Goal: Information Seeking & Learning: Check status

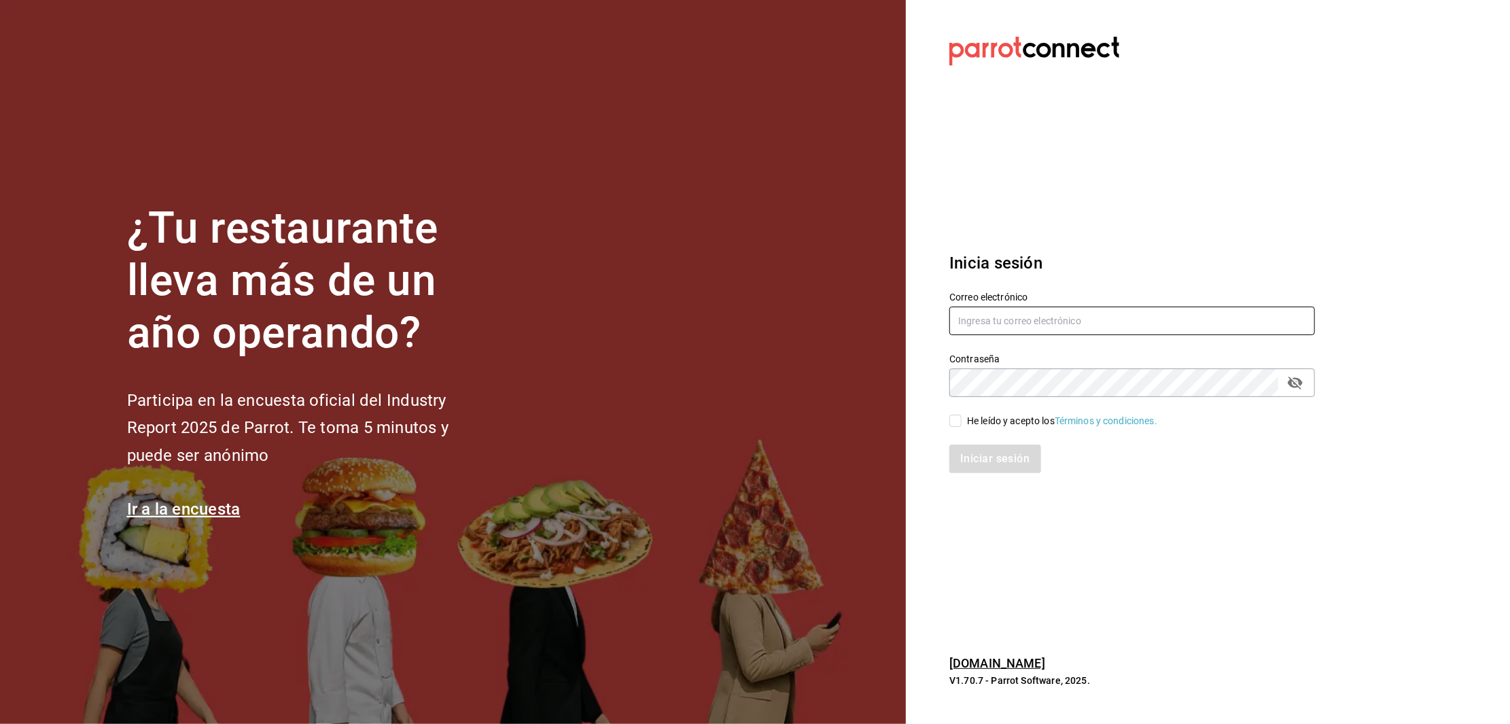
type input "[EMAIL_ADDRESS][DOMAIN_NAME]"
click at [959, 421] on input "He leído y acepto los Términos y condiciones." at bounding box center [956, 421] width 12 height 12
checkbox input "true"
click at [979, 457] on button "Iniciar sesión" at bounding box center [996, 459] width 92 height 29
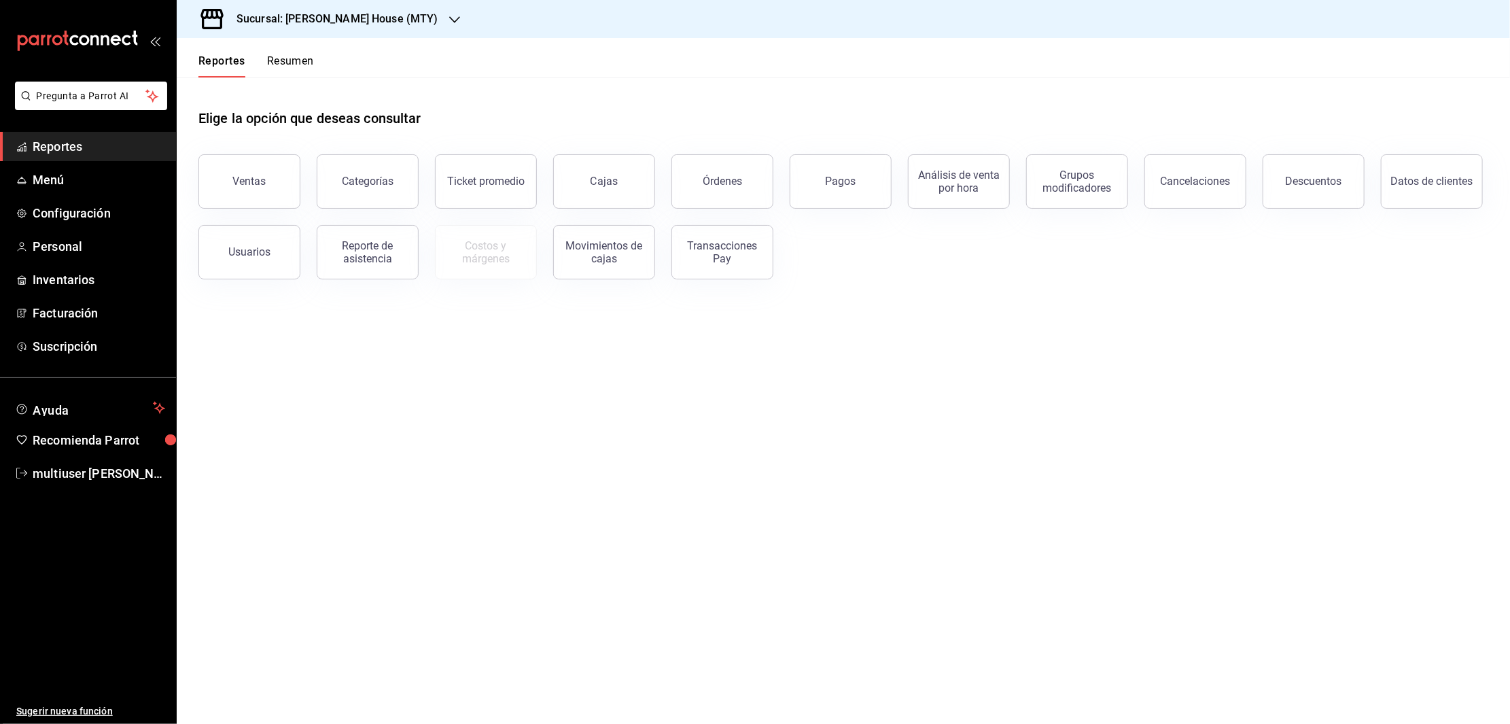
click at [296, 63] on button "Resumen" at bounding box center [290, 65] width 47 height 23
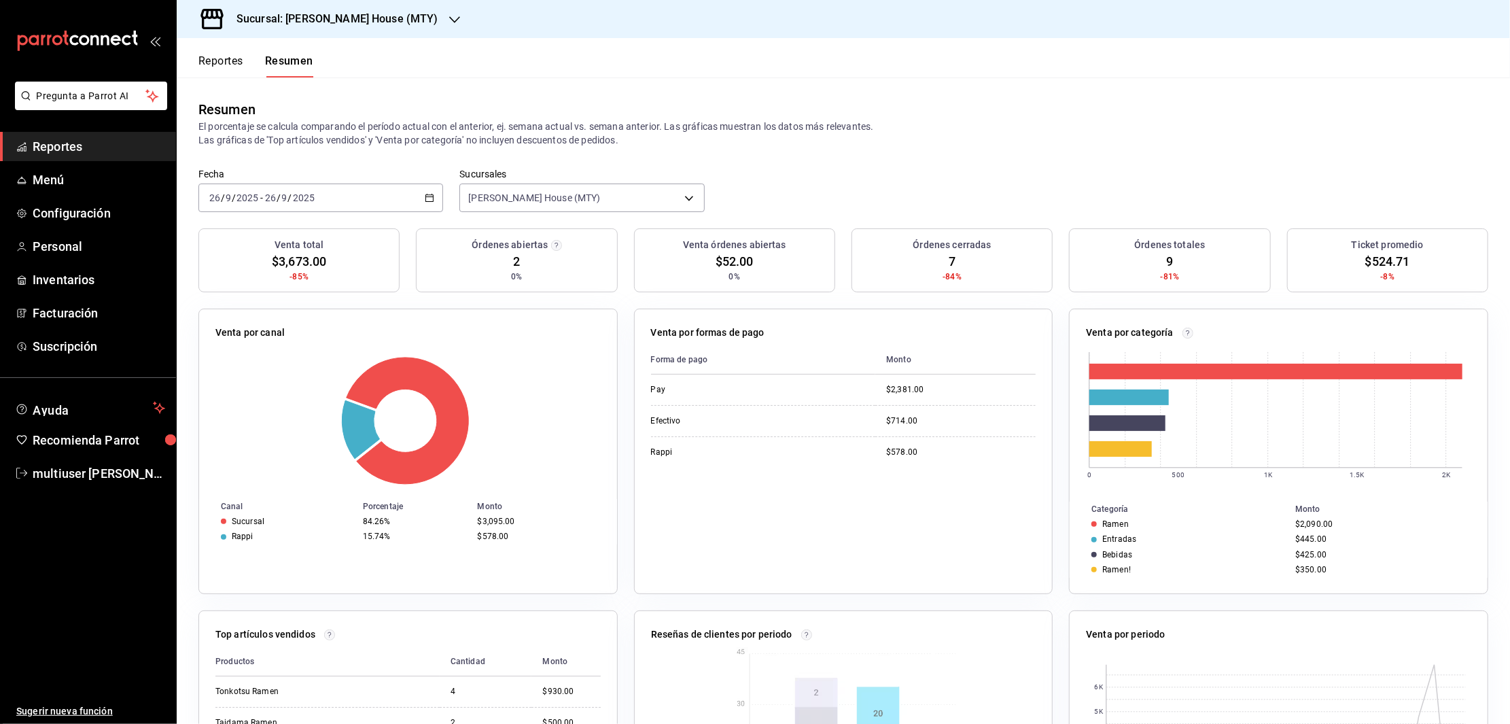
click at [328, 17] on h3 "Sucursal: [PERSON_NAME] House (MTY)" at bounding box center [332, 19] width 213 height 16
click at [236, 77] on div "Toshi Tiger (MTY)" at bounding box center [279, 89] width 204 height 31
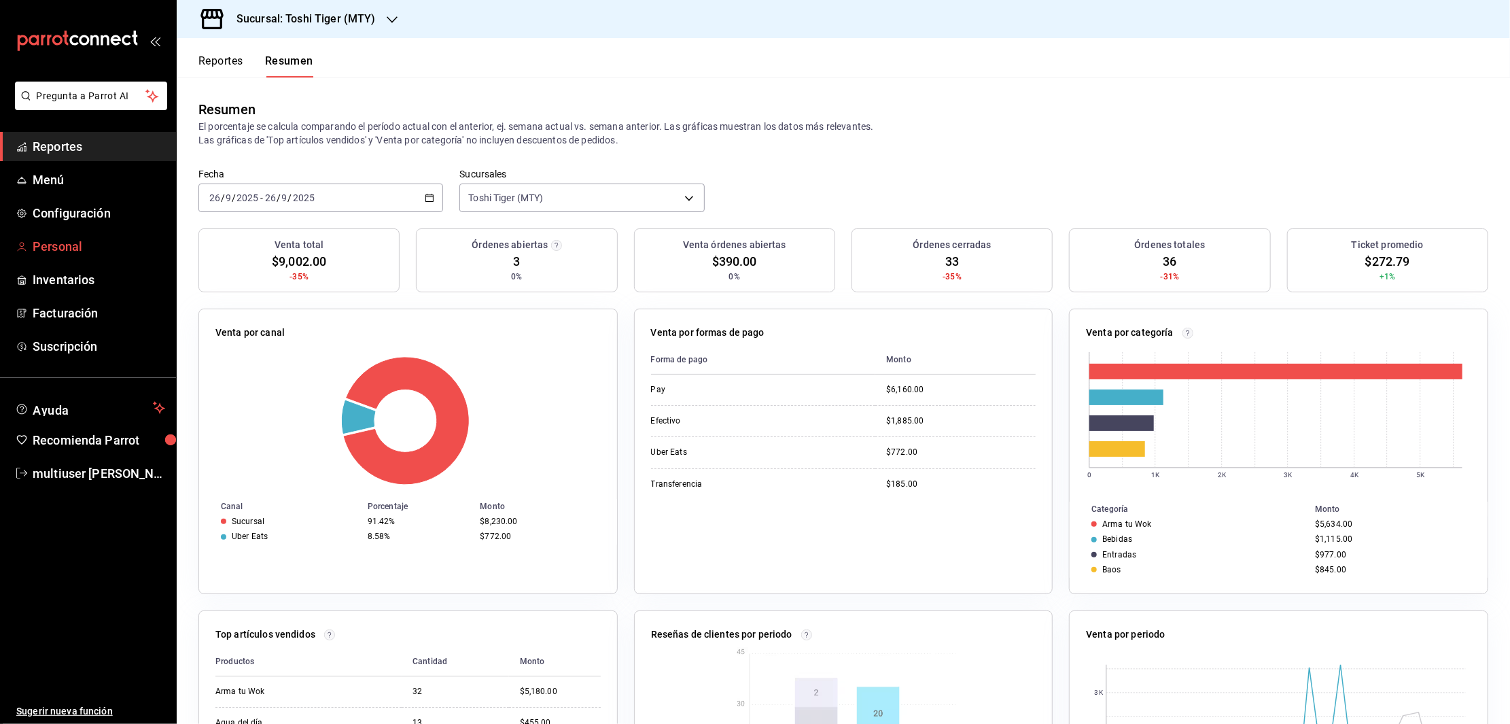
click at [45, 245] on span "Personal" at bounding box center [99, 246] width 133 height 18
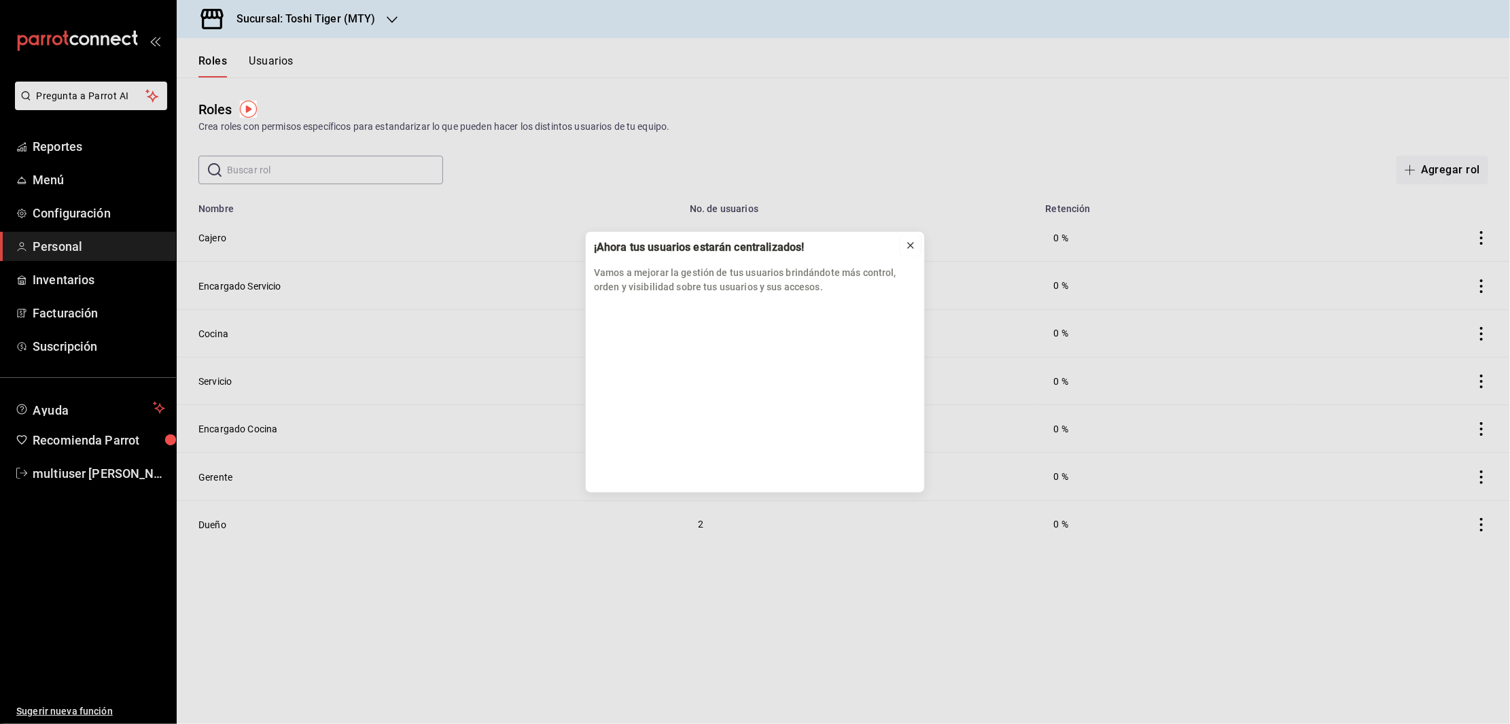
click at [911, 244] on icon at bounding box center [910, 245] width 5 height 5
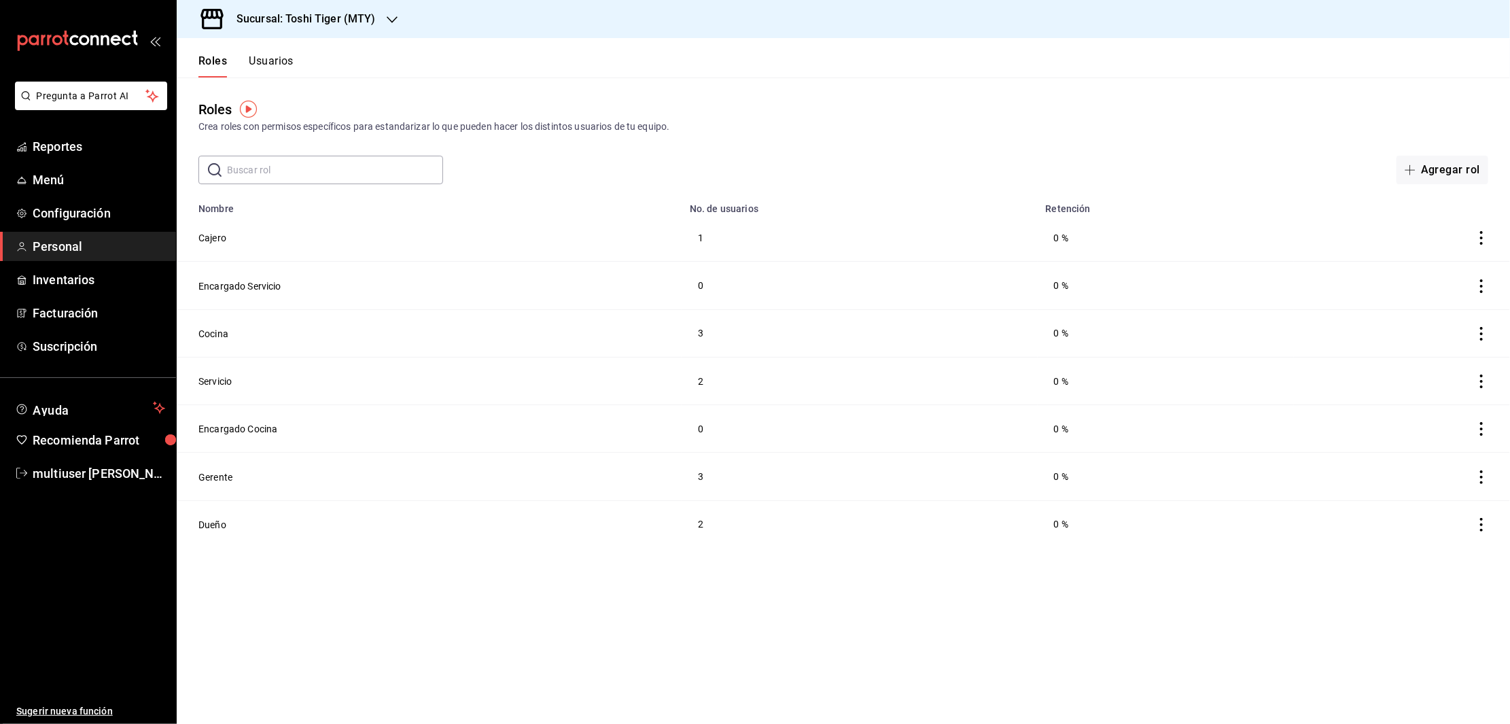
click at [77, 249] on span "Personal" at bounding box center [99, 246] width 133 height 18
click at [701, 331] on td "3" at bounding box center [860, 333] width 356 height 48
click at [1481, 327] on icon "actions" at bounding box center [1481, 334] width 3 height 14
click at [1166, 139] on div at bounding box center [755, 362] width 1510 height 724
click at [271, 66] on button "Usuarios" at bounding box center [271, 65] width 45 height 23
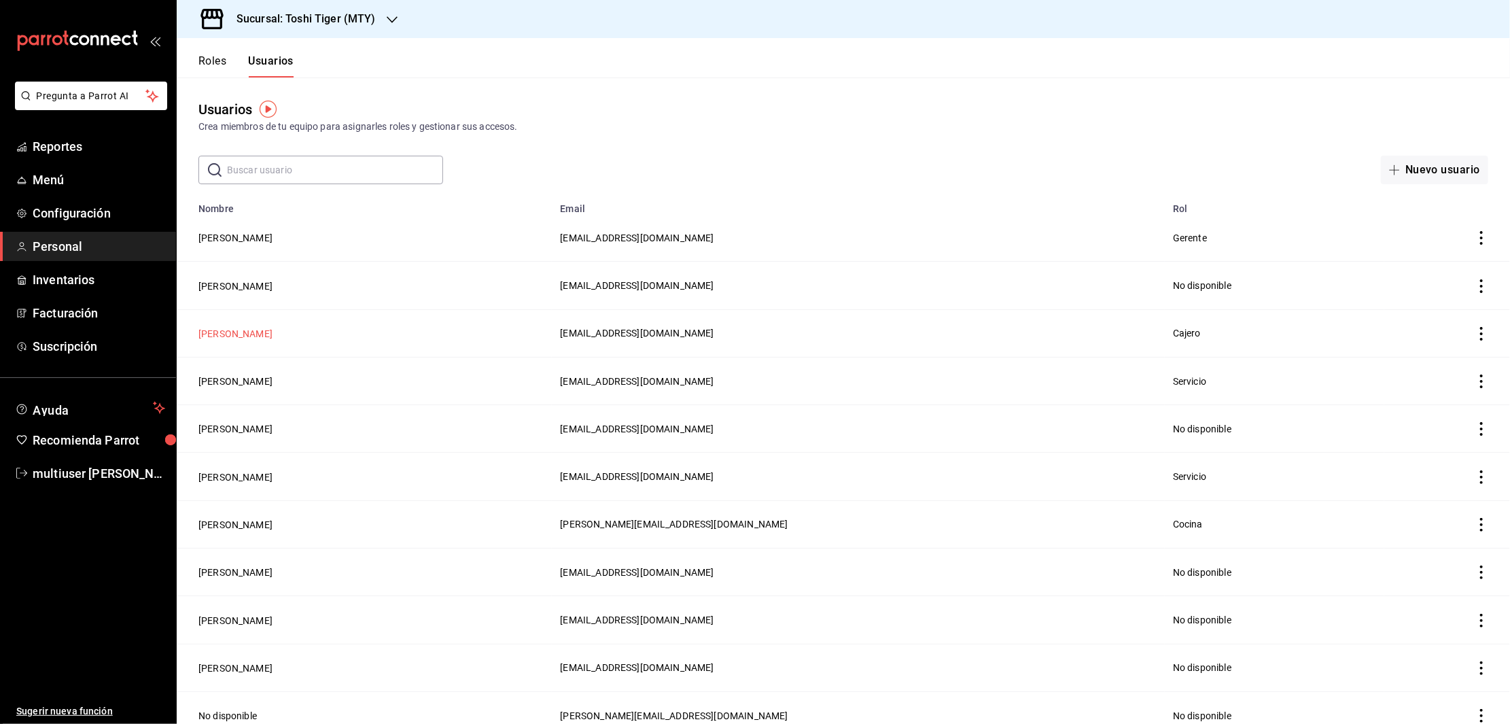
click at [221, 330] on button "[PERSON_NAME]" at bounding box center [235, 334] width 74 height 14
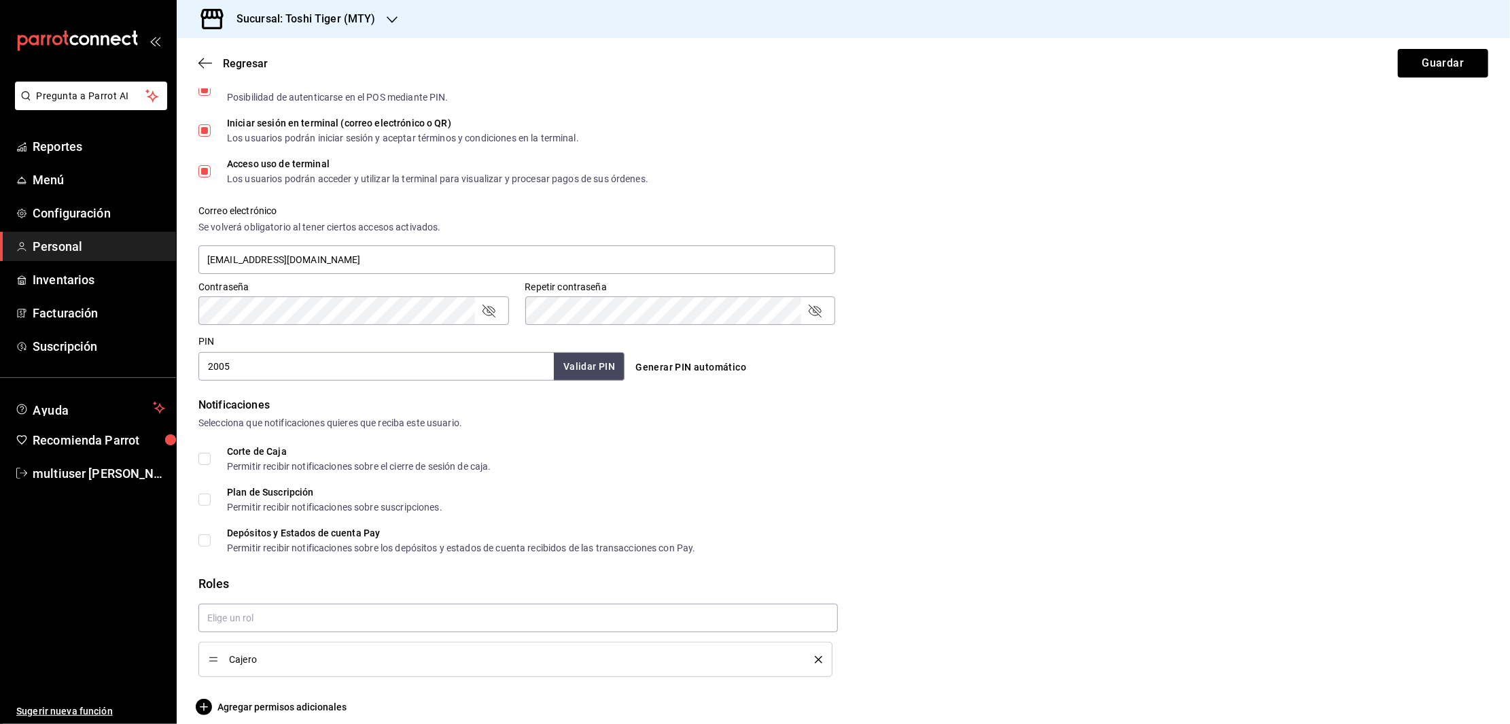
scroll to position [406, 0]
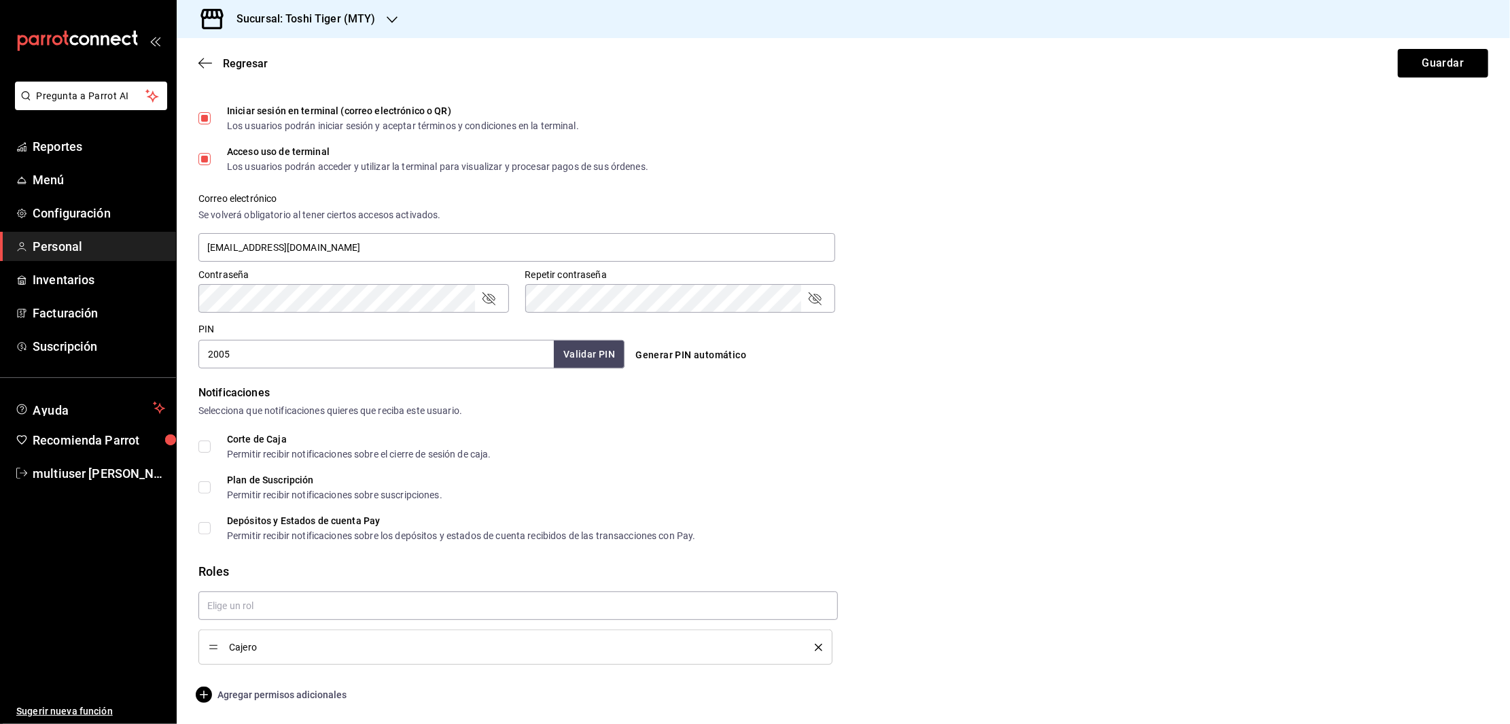
click at [250, 696] on span "Agregar permisos adicionales" at bounding box center [272, 694] width 148 height 16
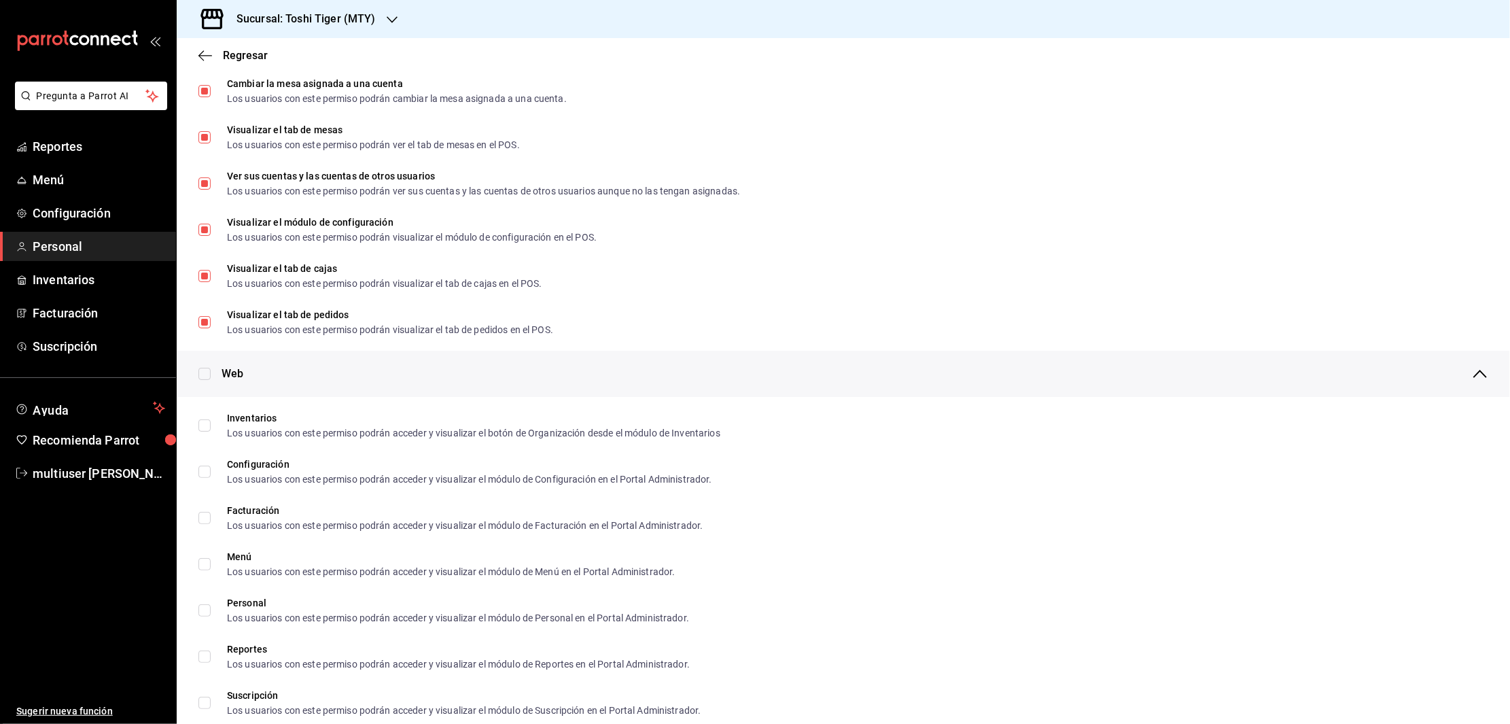
scroll to position [0, 0]
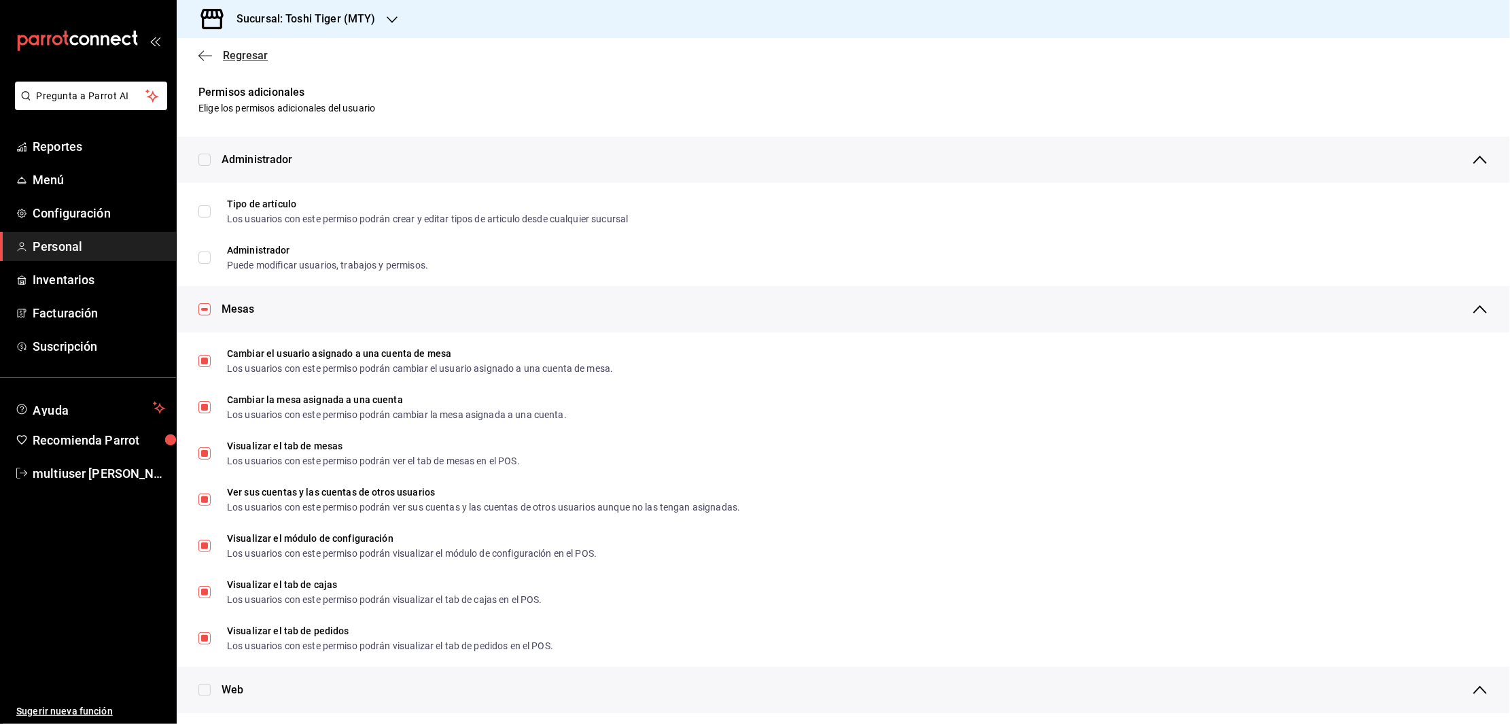
click at [205, 54] on icon "button" at bounding box center [205, 56] width 14 height 12
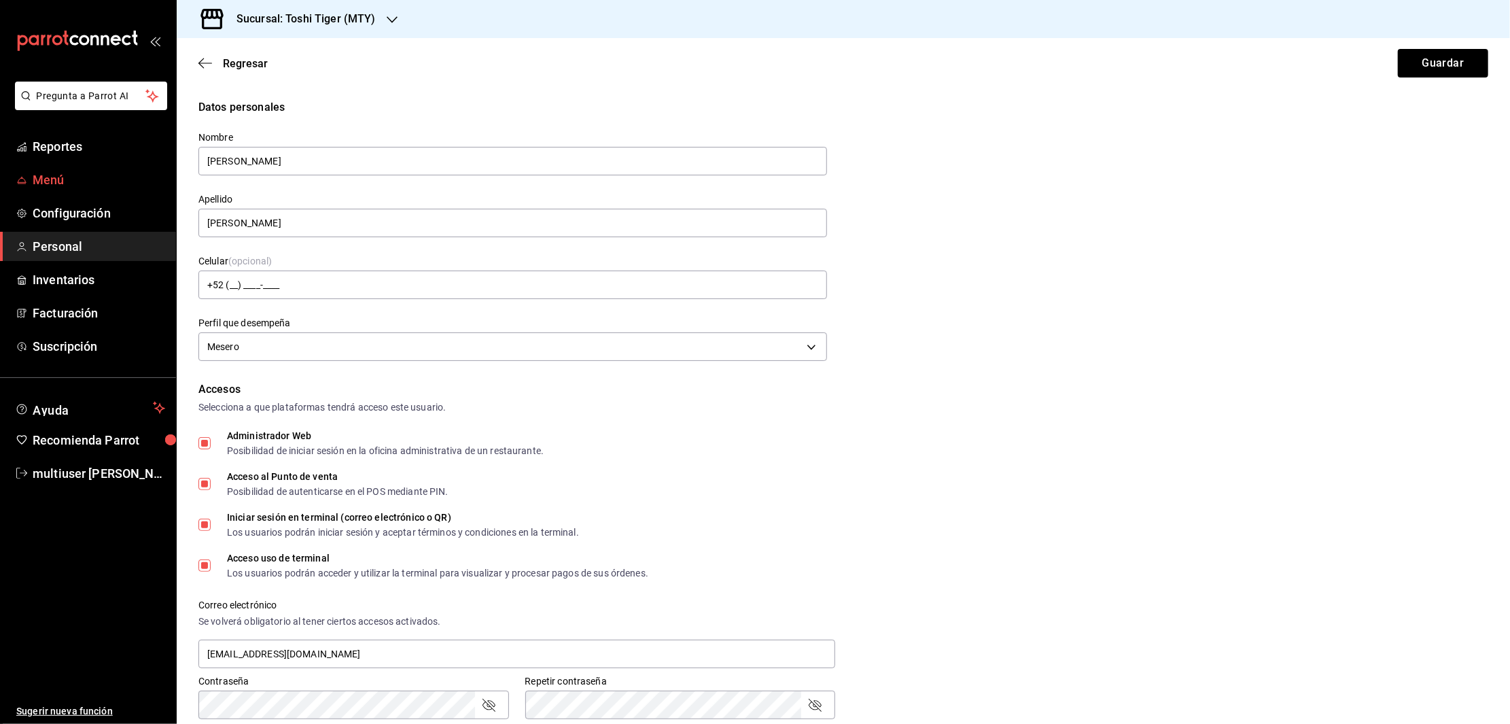
click at [53, 181] on span "Menú" at bounding box center [99, 180] width 133 height 18
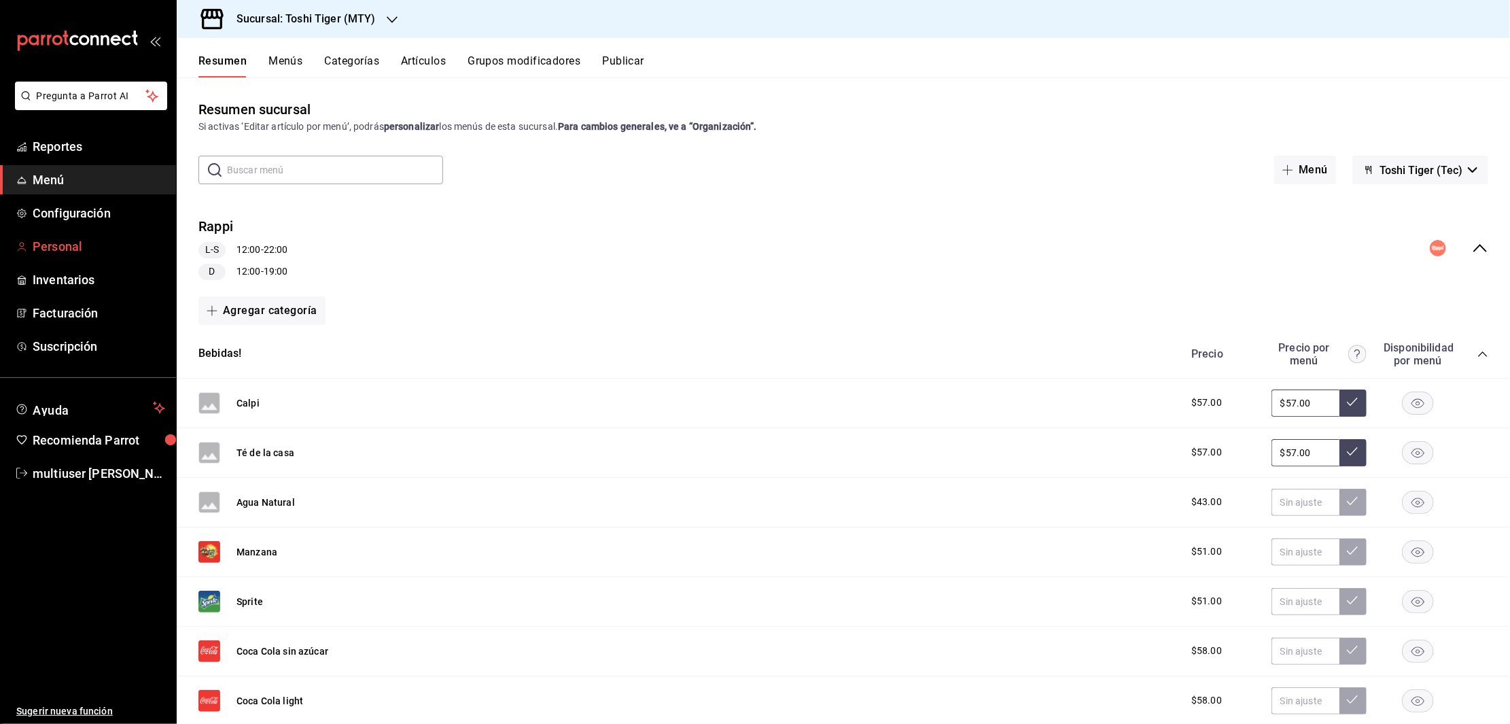
click at [56, 241] on span "Personal" at bounding box center [99, 246] width 133 height 18
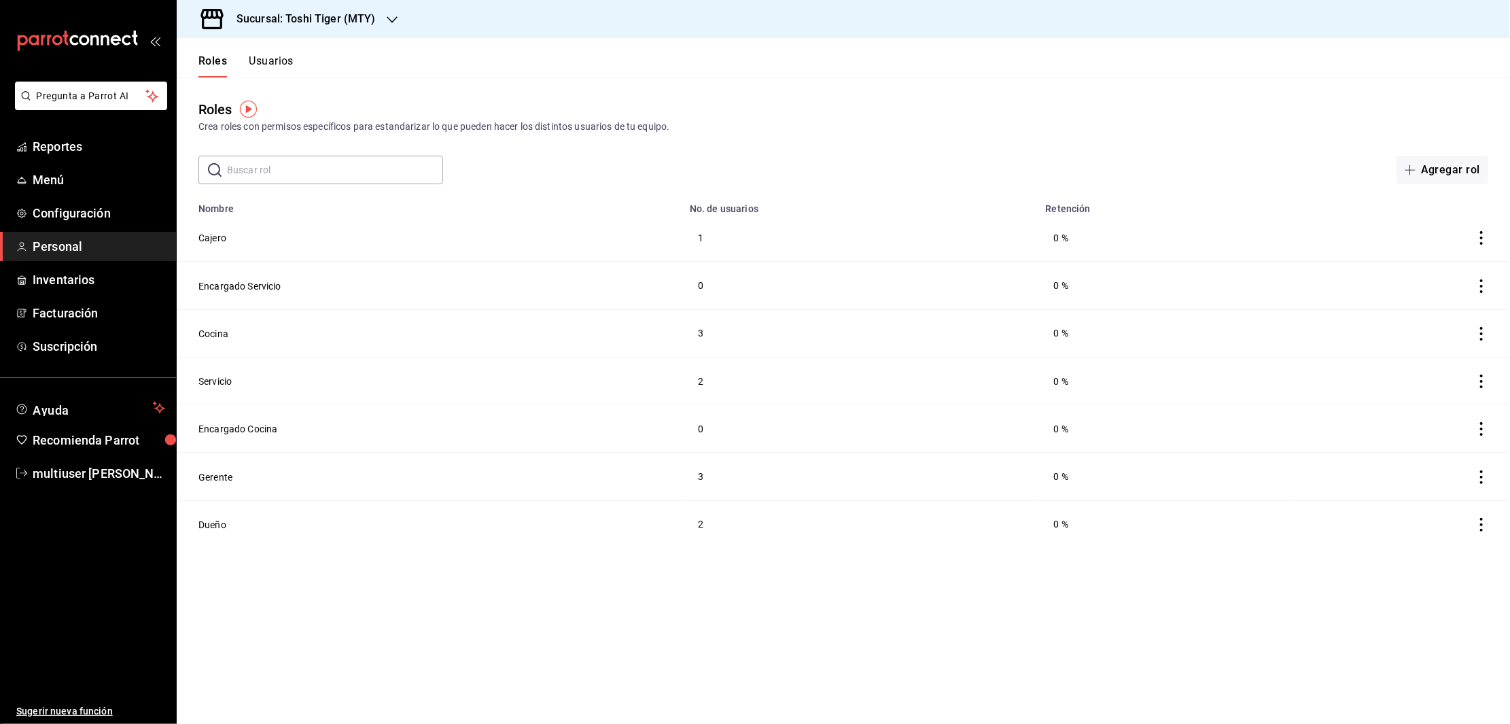
click at [261, 65] on button "Usuarios" at bounding box center [271, 65] width 45 height 23
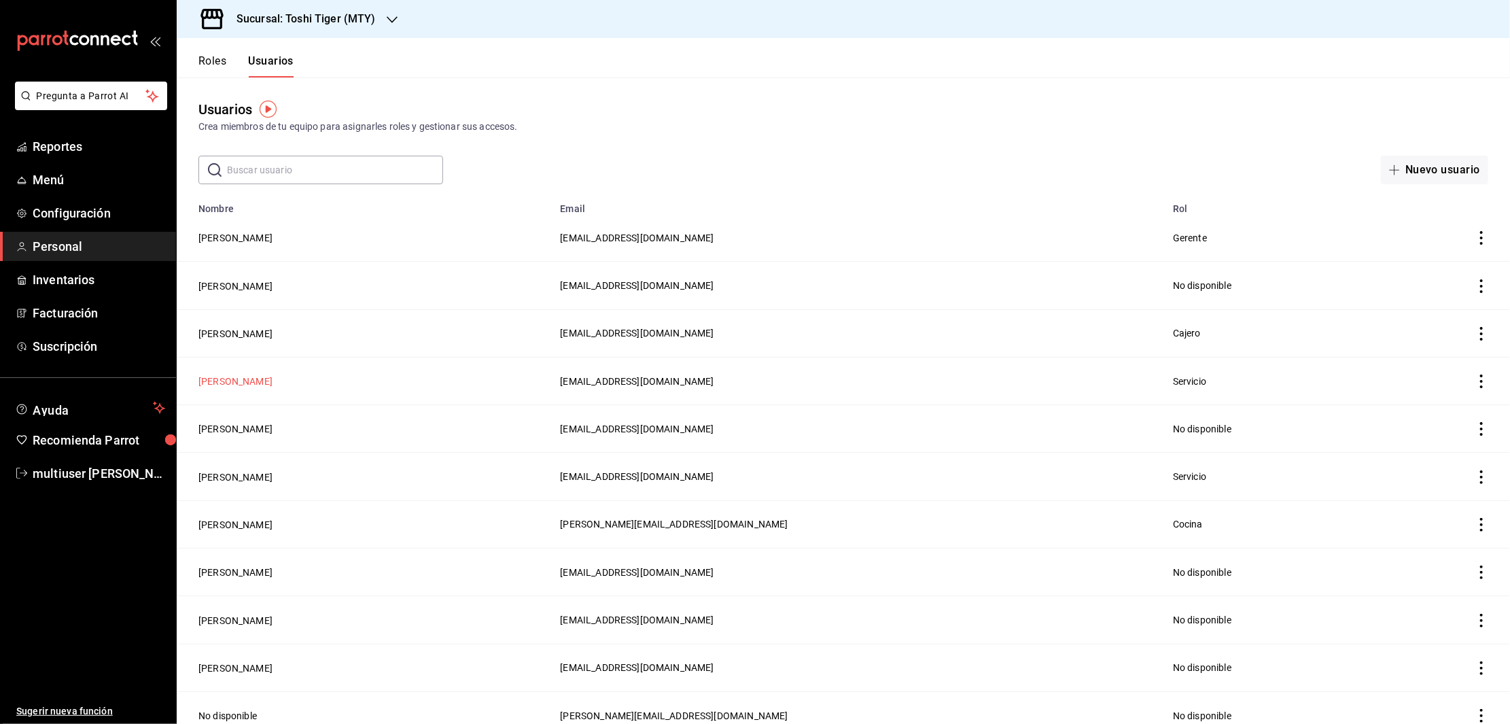
click at [220, 385] on button "[PERSON_NAME]" at bounding box center [235, 382] width 74 height 14
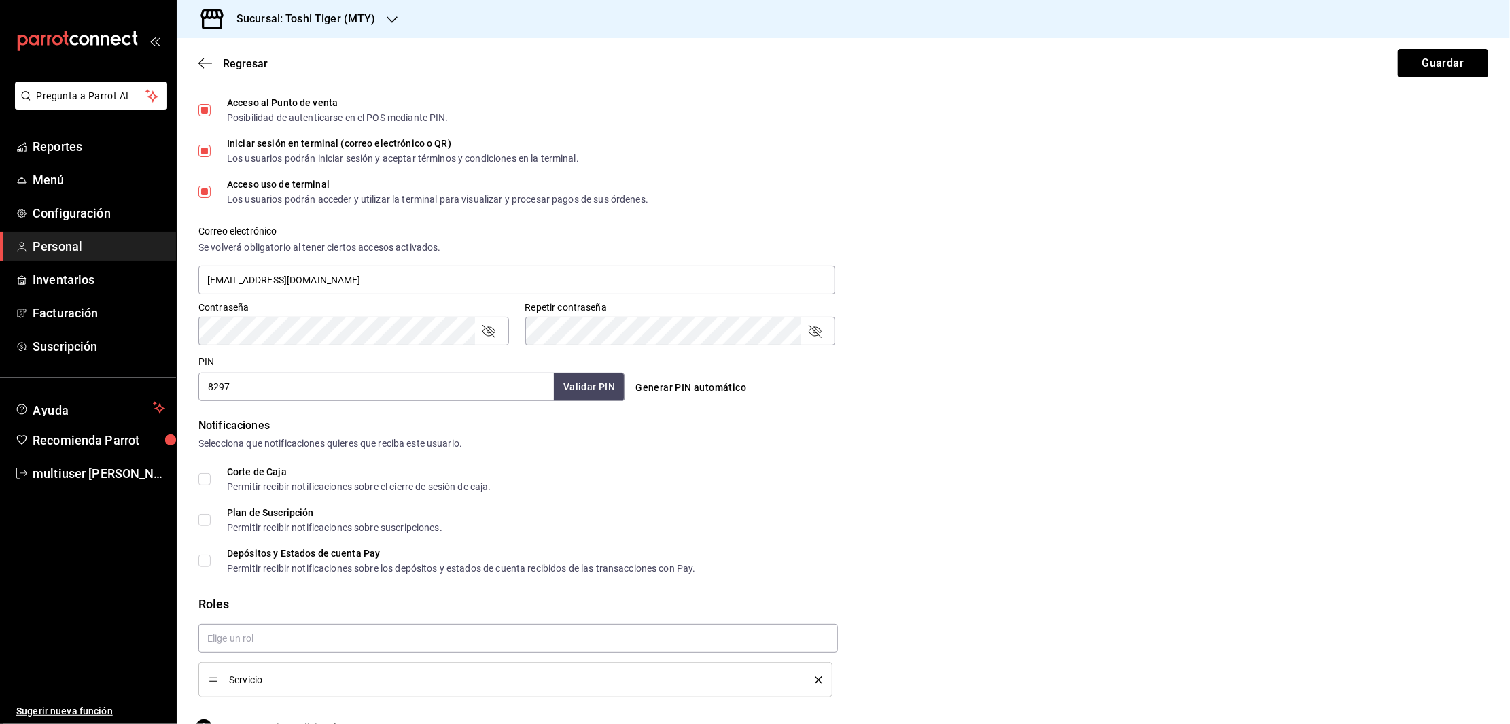
scroll to position [406, 0]
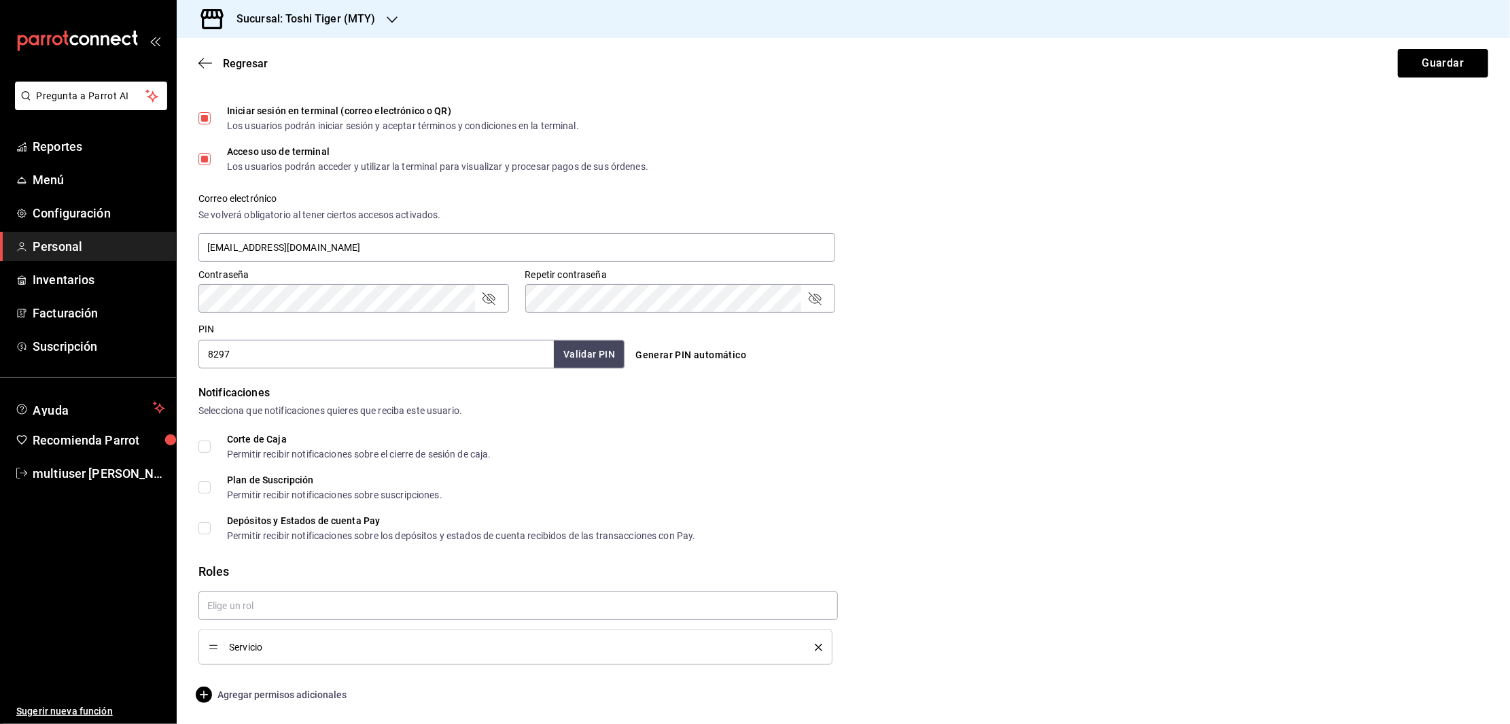
click at [275, 699] on span "Agregar permisos adicionales" at bounding box center [272, 694] width 148 height 16
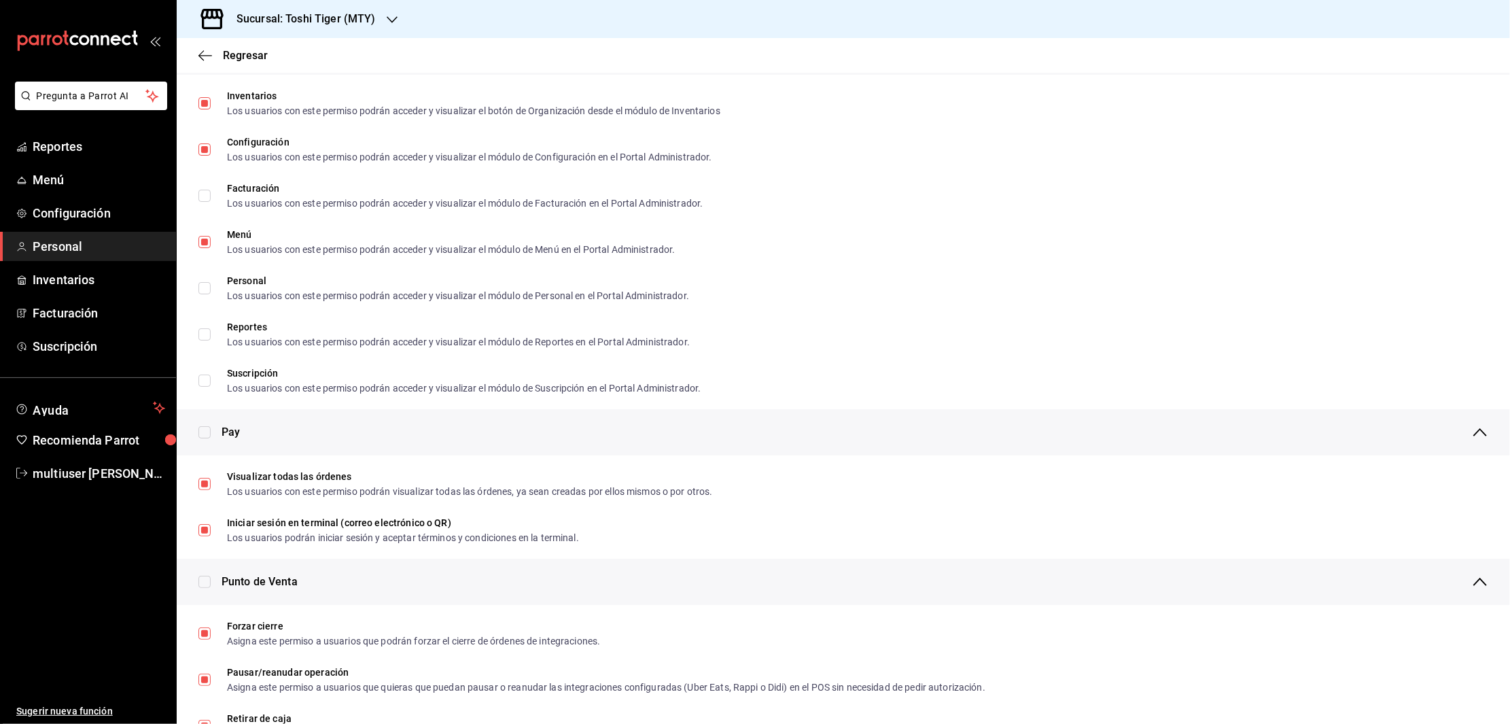
scroll to position [0, 0]
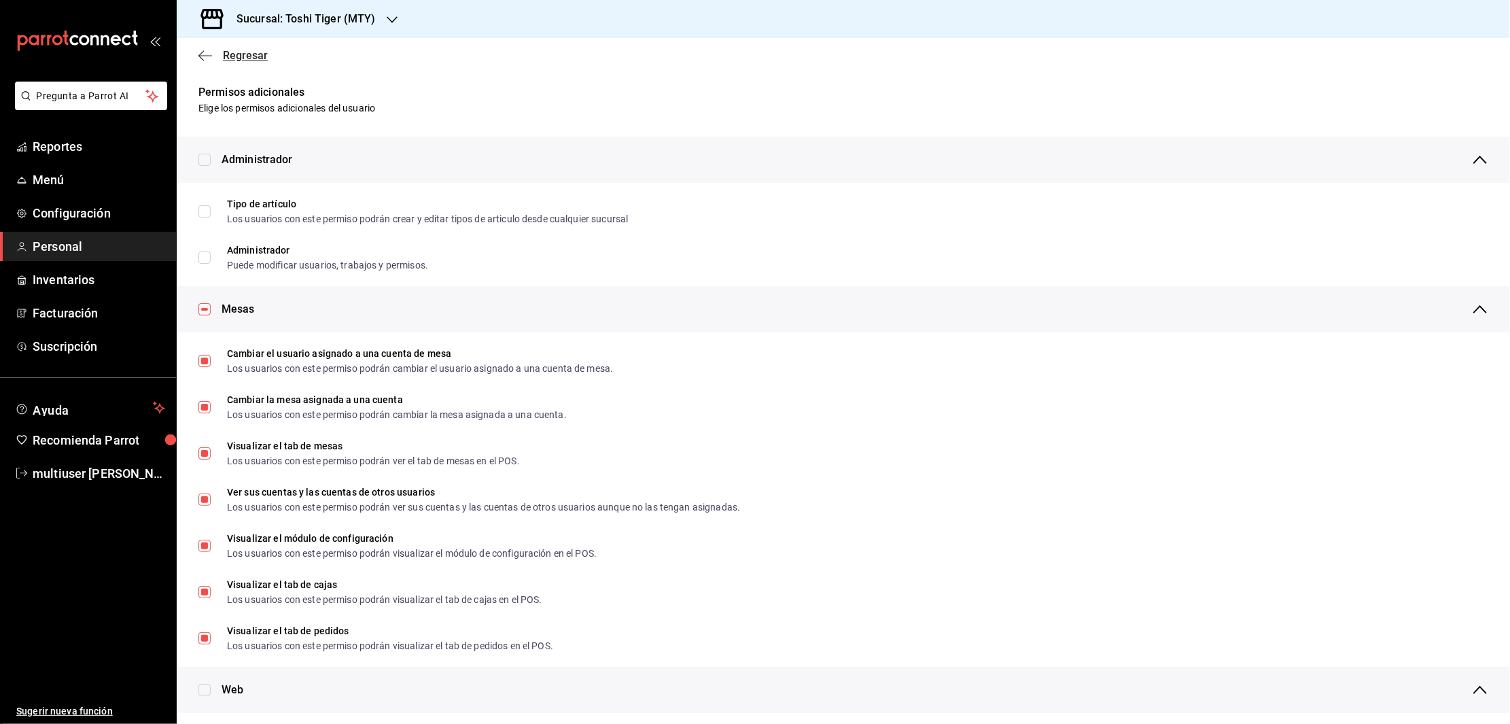
click at [205, 52] on icon "button" at bounding box center [205, 56] width 14 height 12
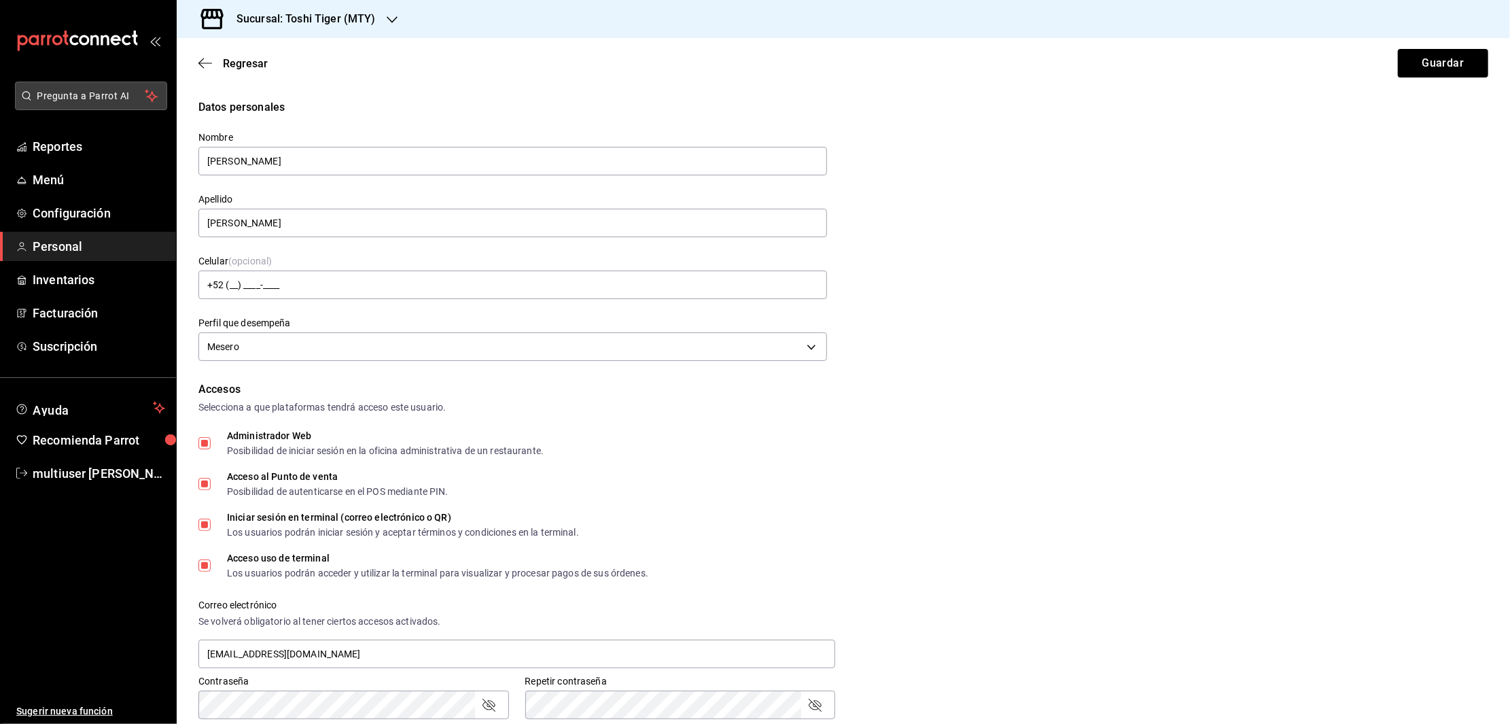
click at [84, 98] on span "Pregunta a Parrot AI" at bounding box center [91, 96] width 108 height 14
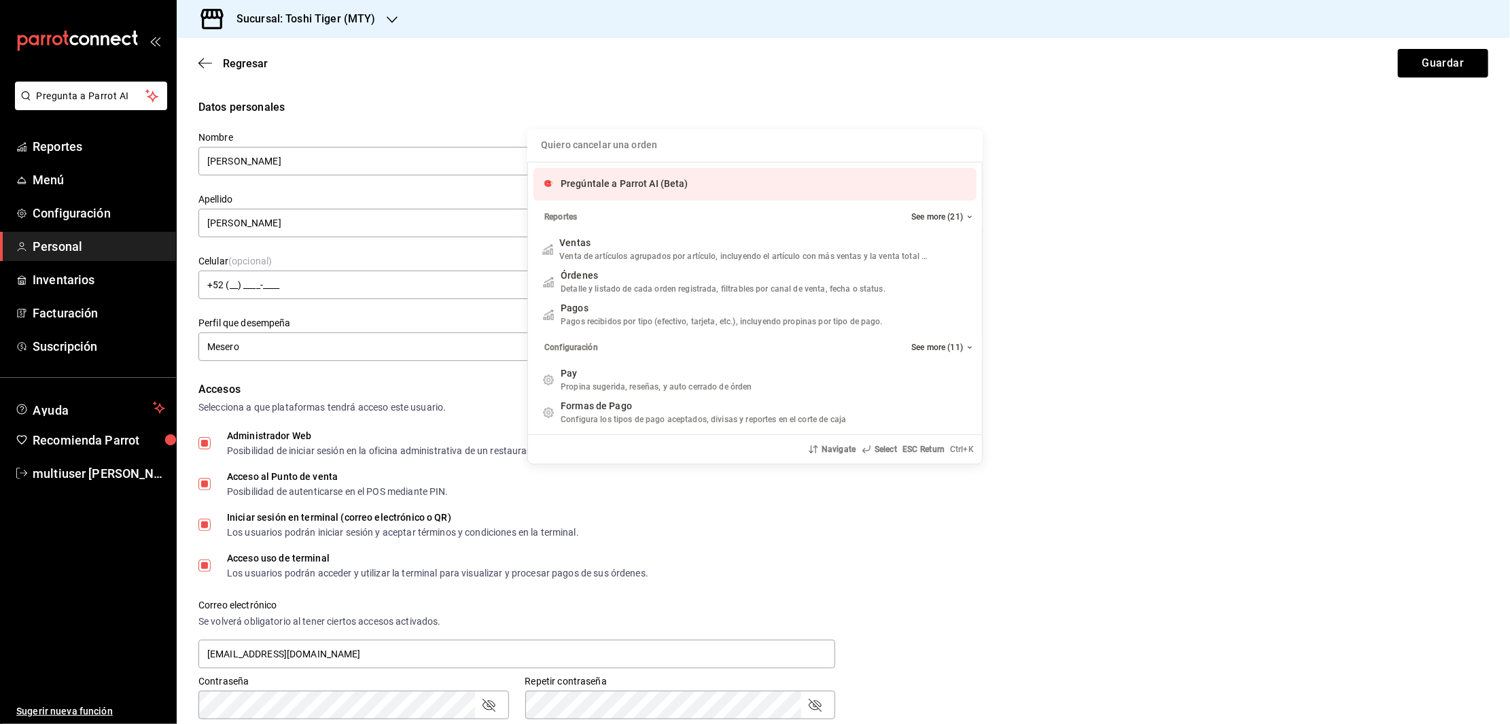
click at [652, 154] on input "Quiero cancelar una orden" at bounding box center [755, 145] width 439 height 33
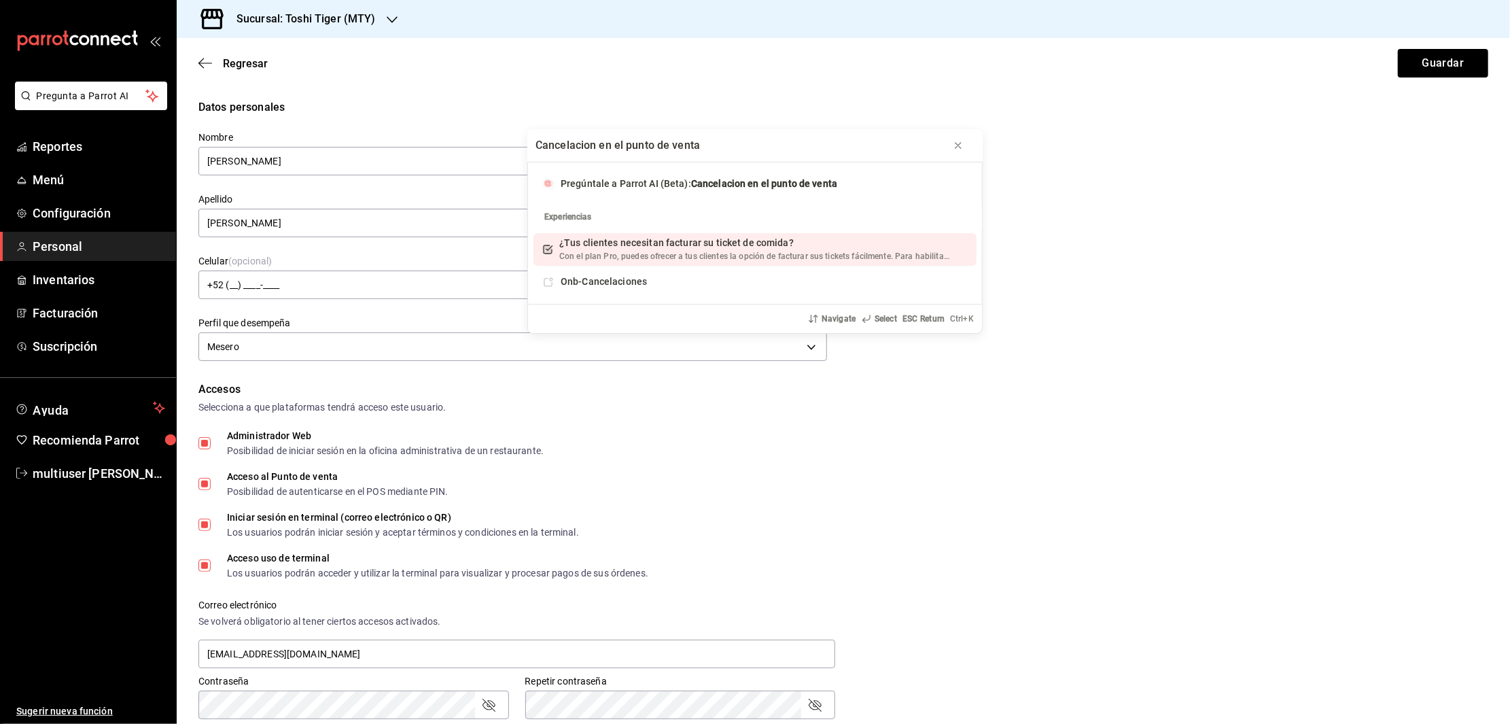
click at [604, 143] on input "Cancelacion en el punto de venta" at bounding box center [755, 145] width 439 height 33
type input "Cancelacion de productos en el punto de venta"
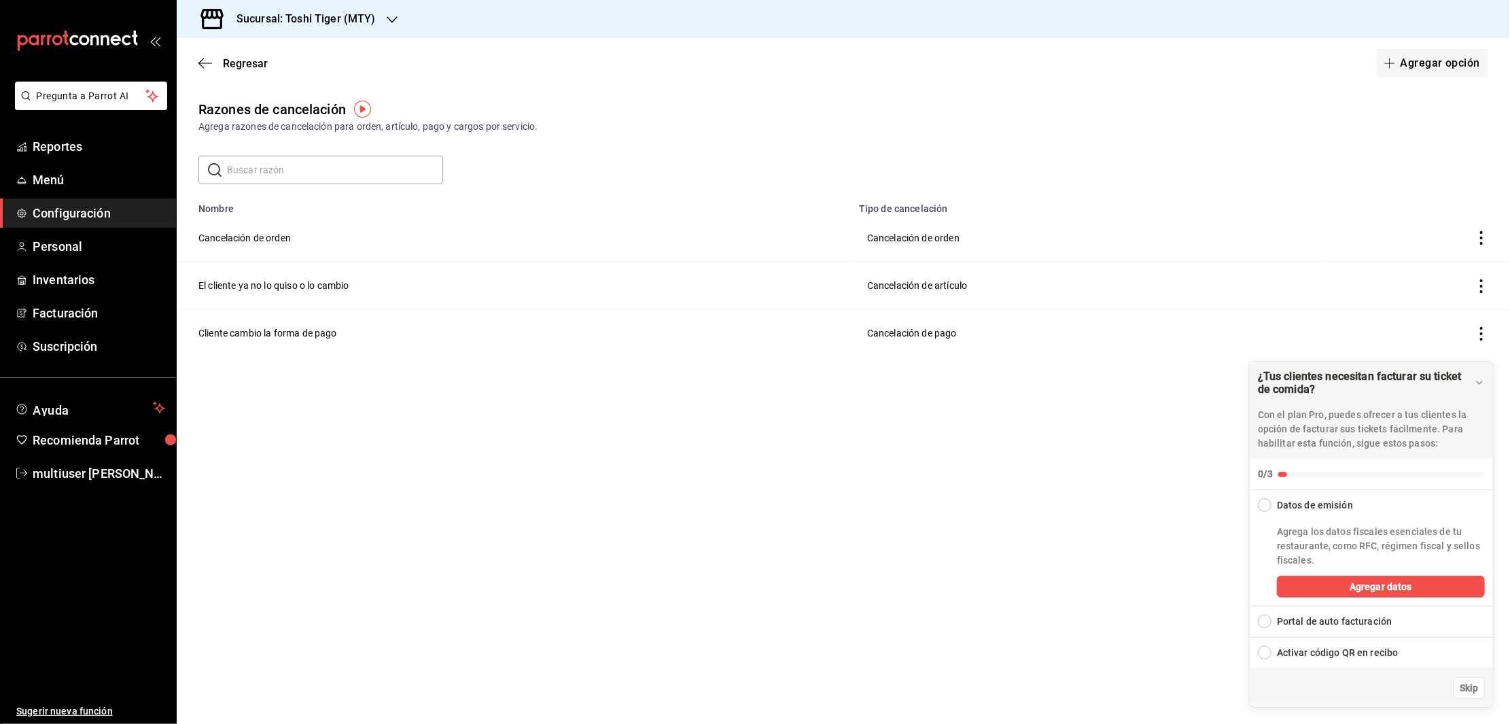
click at [1009, 82] on div "Regresar Agregar opción" at bounding box center [844, 63] width 1334 height 50
click at [205, 60] on icon "button" at bounding box center [205, 63] width 14 height 12
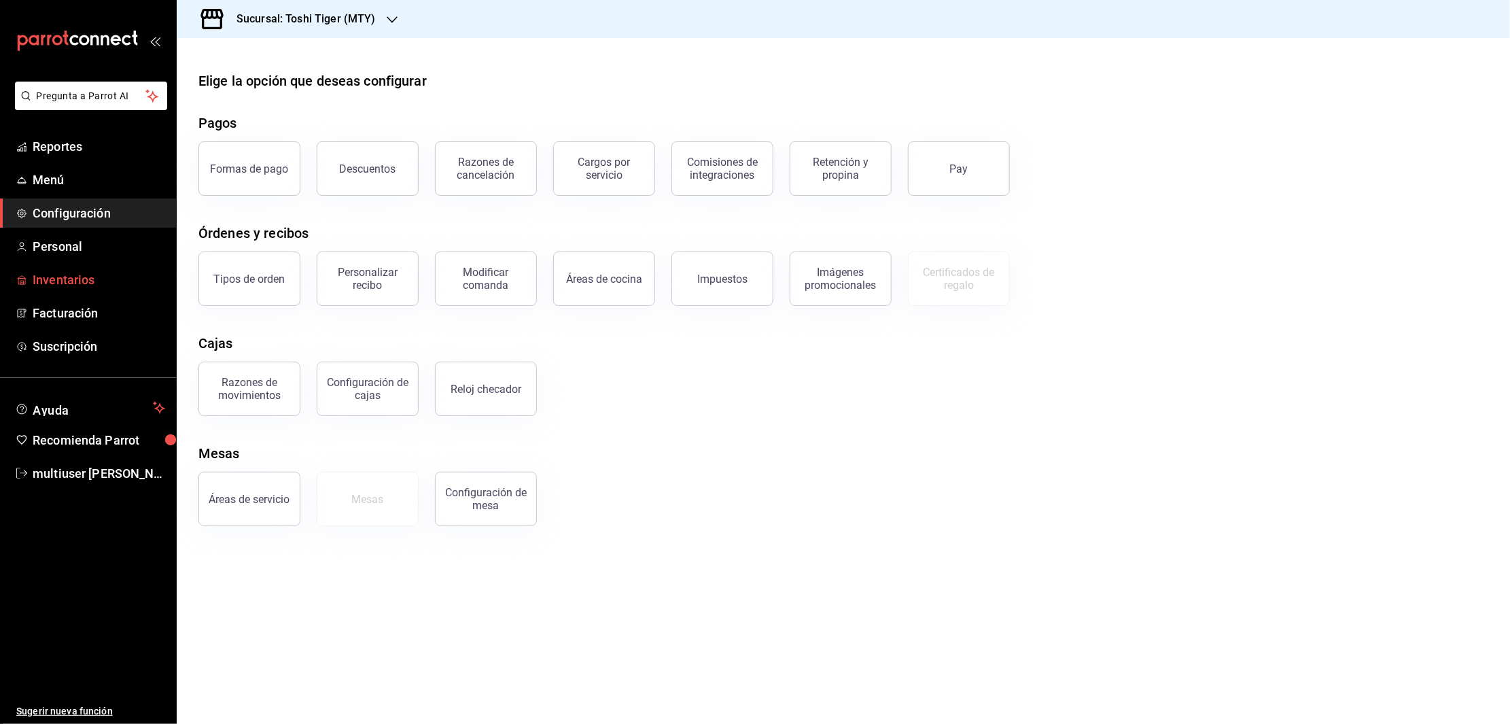
click at [73, 277] on span "Inventarios" at bounding box center [99, 280] width 133 height 18
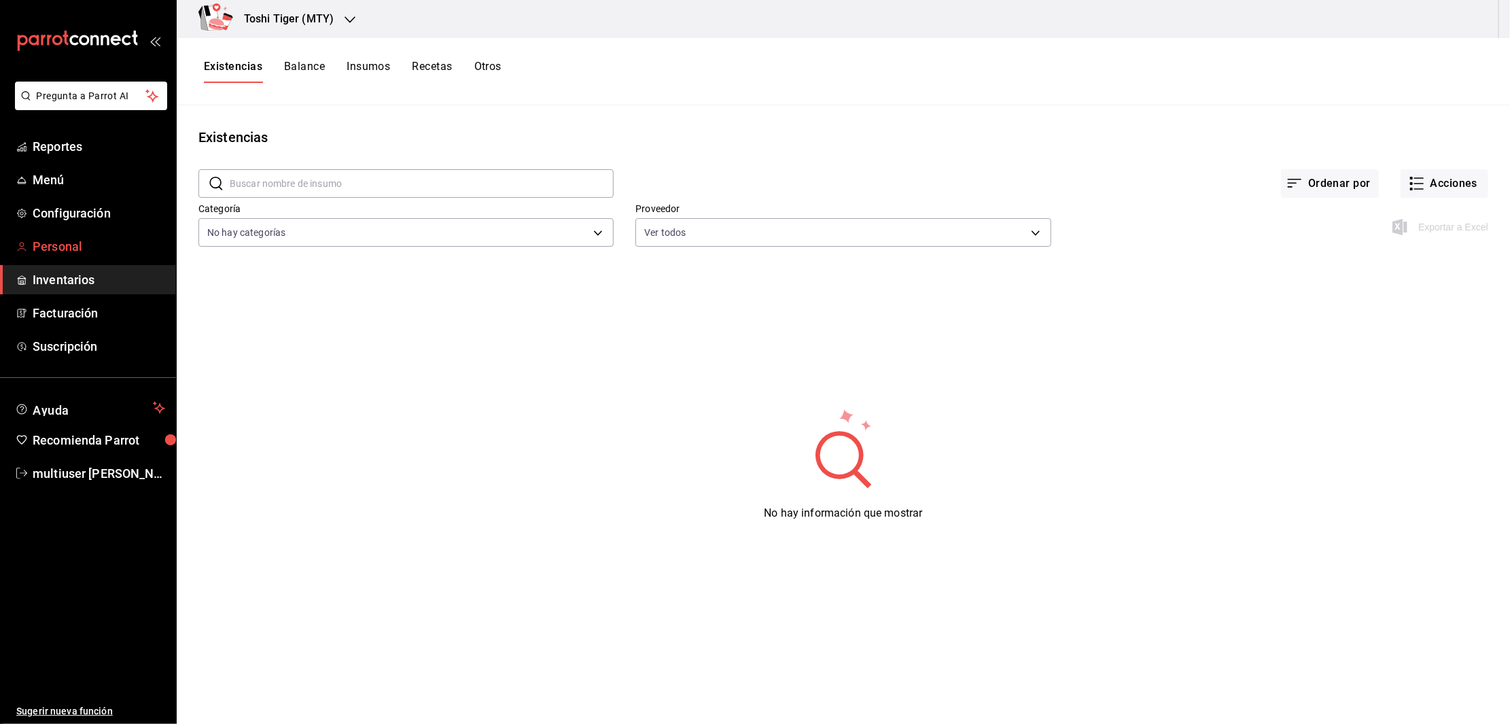
click at [63, 249] on span "Personal" at bounding box center [99, 246] width 133 height 18
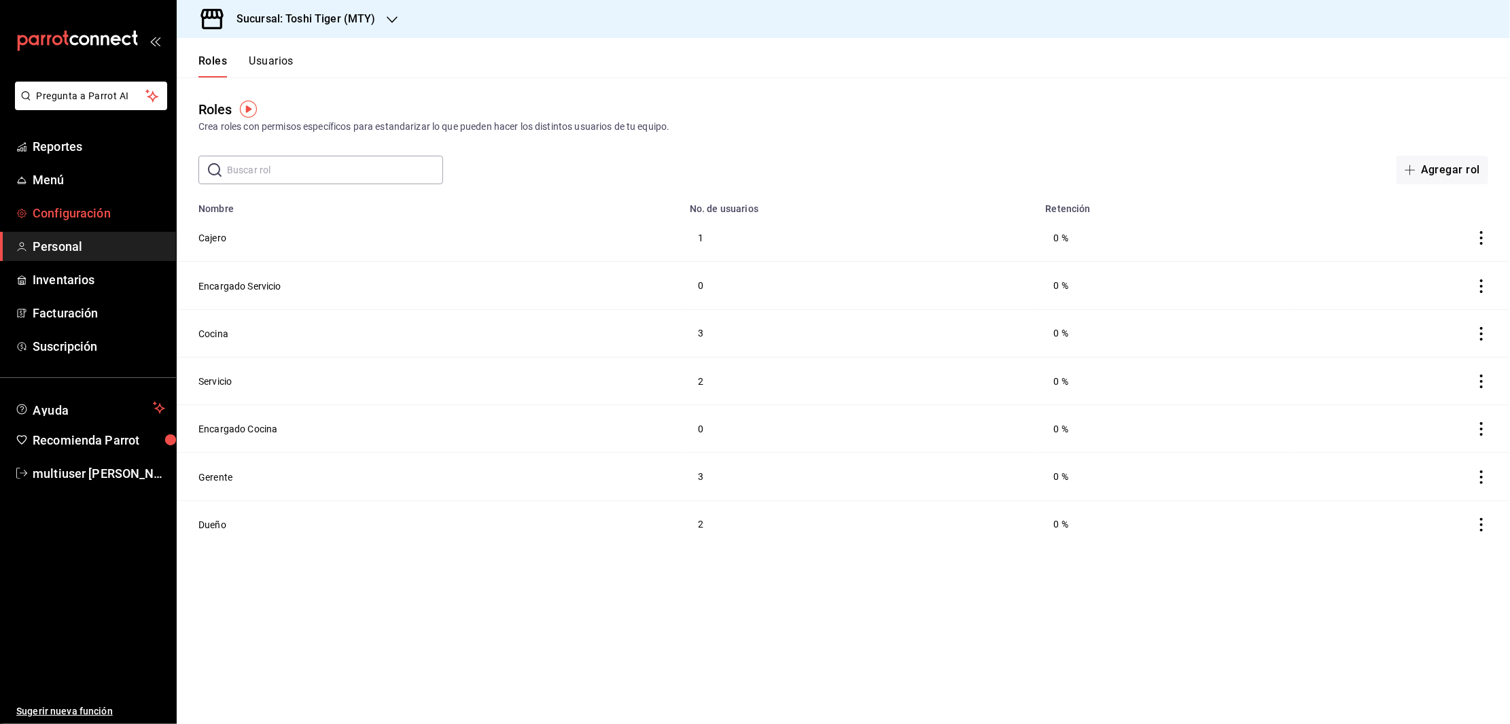
click at [50, 201] on link "Configuración" at bounding box center [88, 212] width 176 height 29
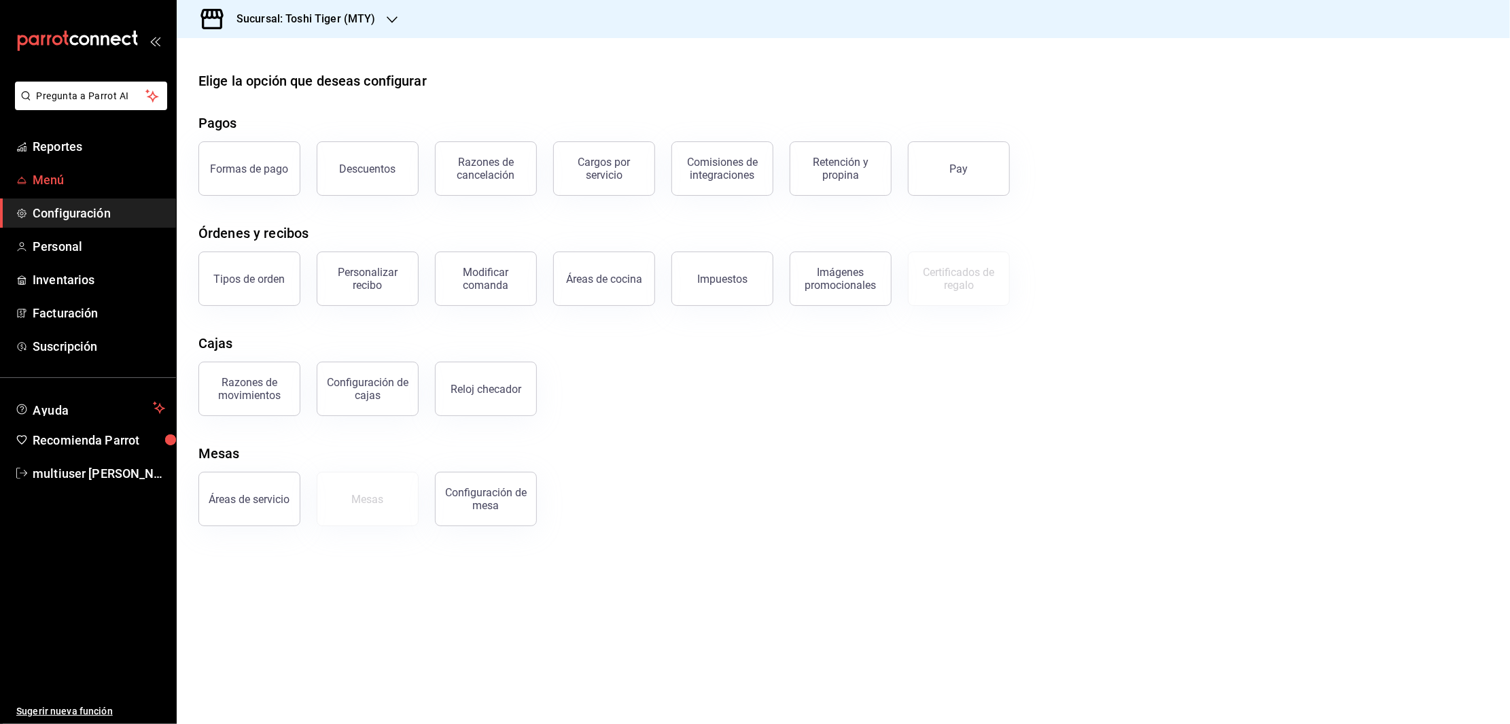
click at [43, 171] on span "Menú" at bounding box center [99, 180] width 133 height 18
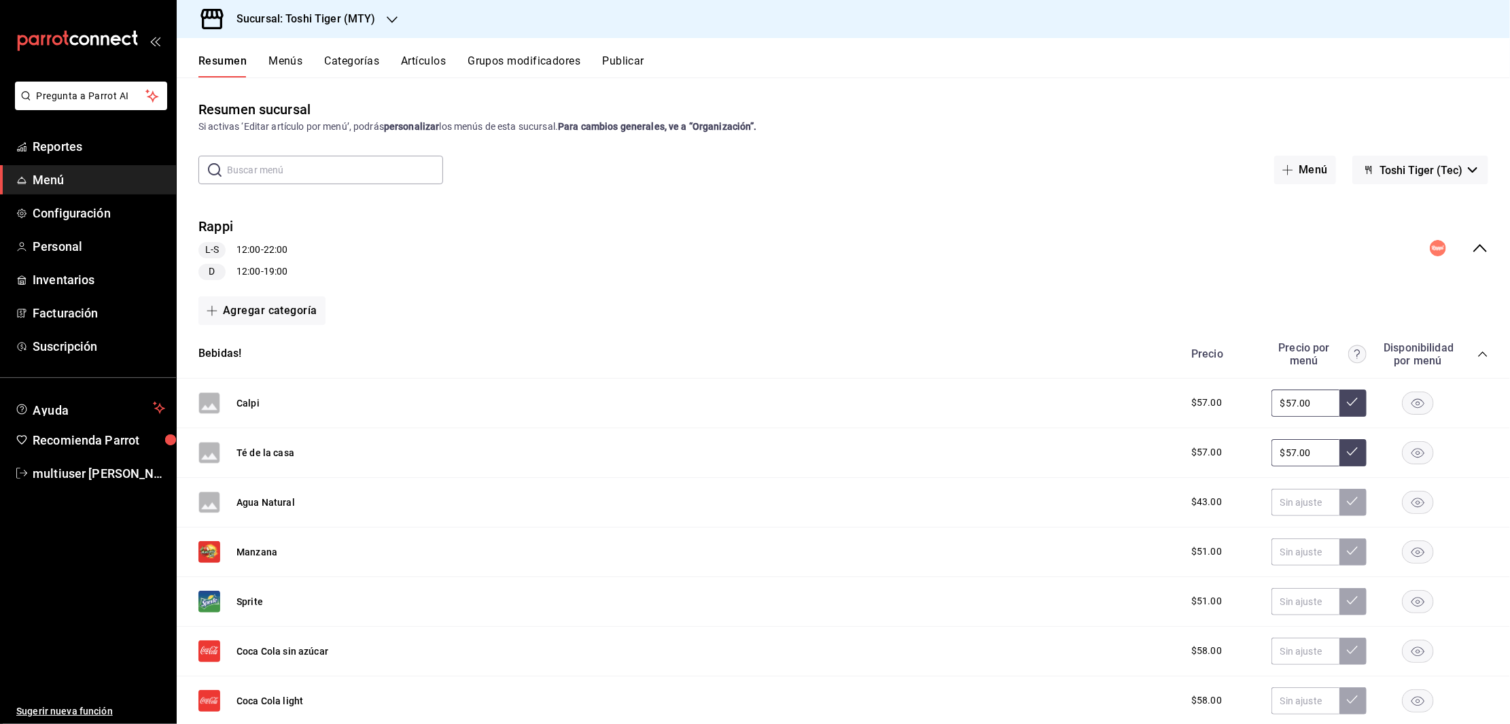
click at [281, 56] on button "Menús" at bounding box center [285, 65] width 34 height 23
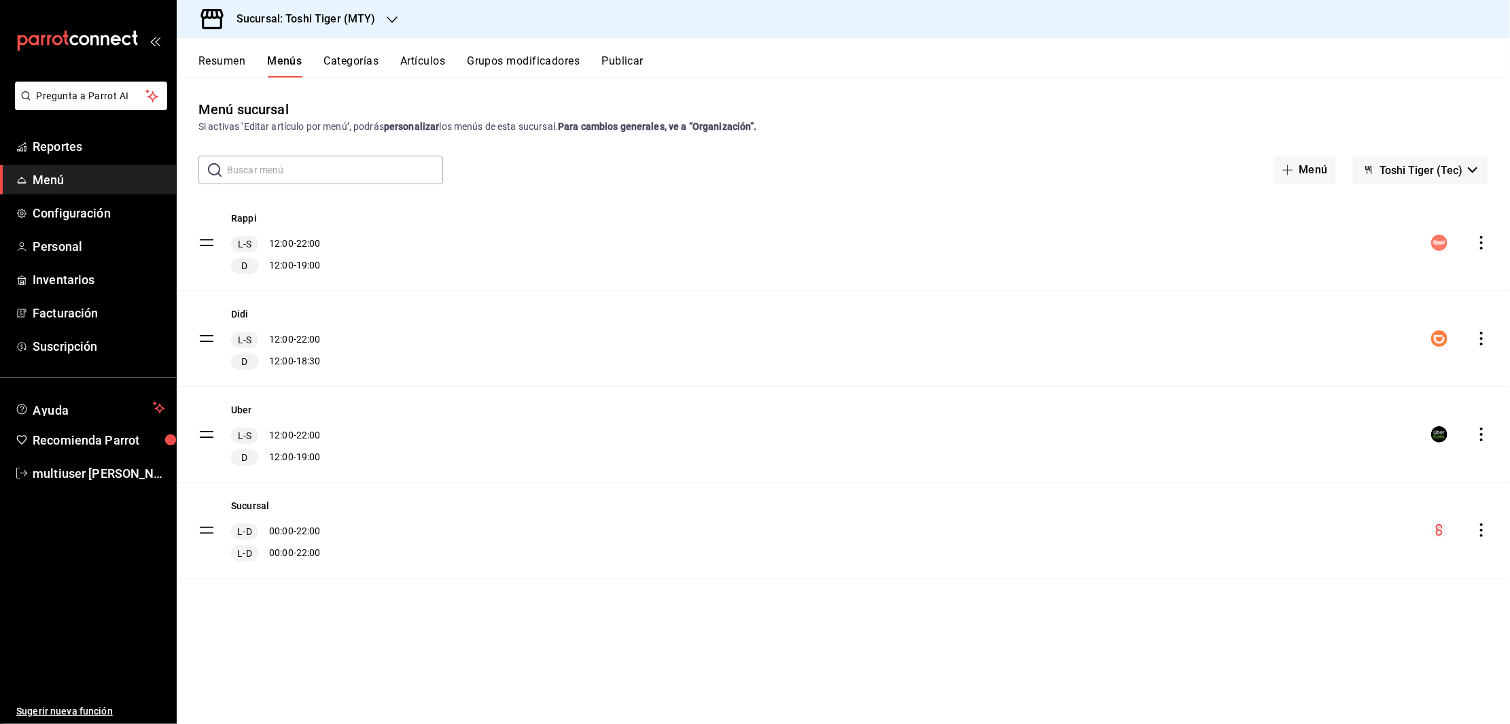
click at [201, 241] on tbody "Rappi L-S 12:00 - 22:00 D 12:00 - 19:00 Didi L-S 12:00 - 22:00 D 12:00 - 18:30 …" at bounding box center [844, 386] width 1334 height 383
click at [1482, 241] on icon "actions" at bounding box center [1481, 243] width 3 height 14
click at [1339, 326] on span "Previsualizar" at bounding box center [1374, 330] width 166 height 14
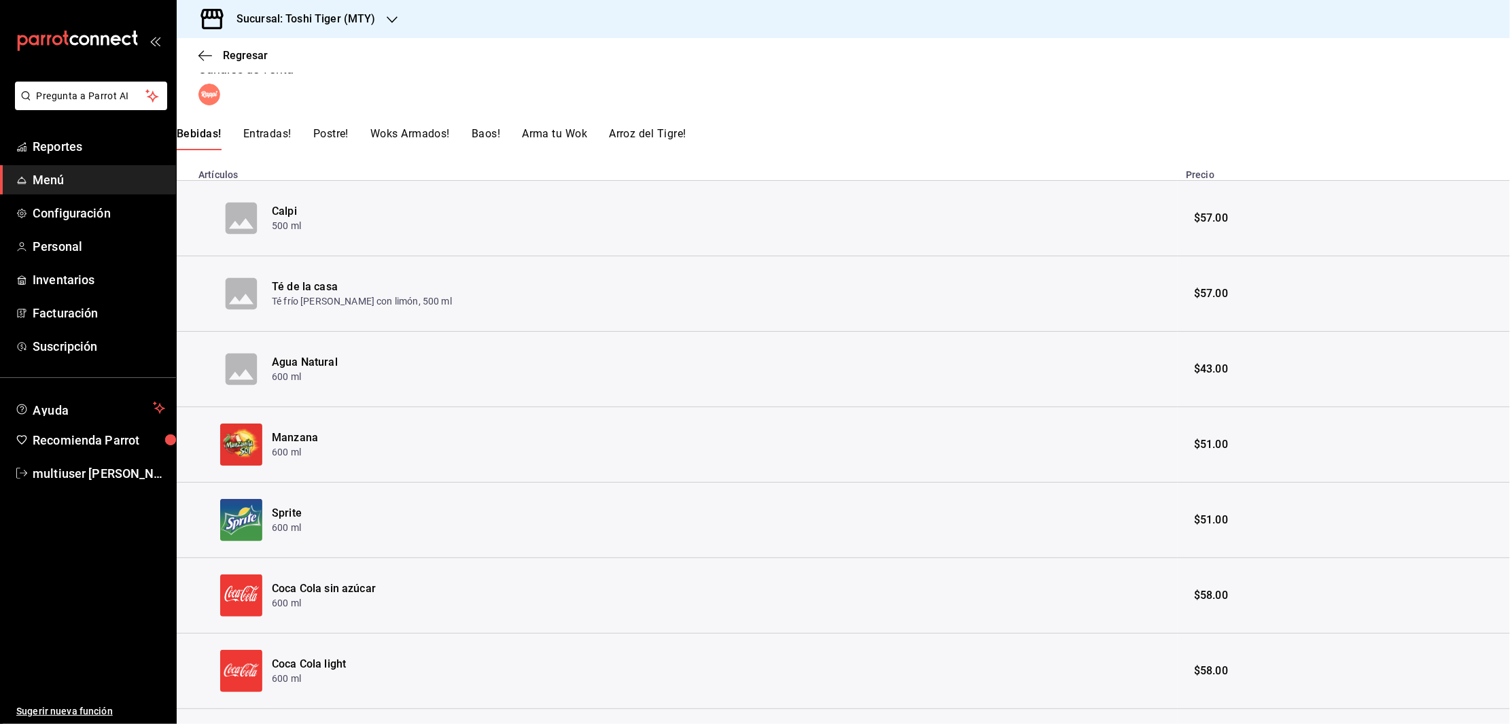
scroll to position [309, 0]
click at [268, 131] on button "Entradas!" at bounding box center [267, 141] width 48 height 23
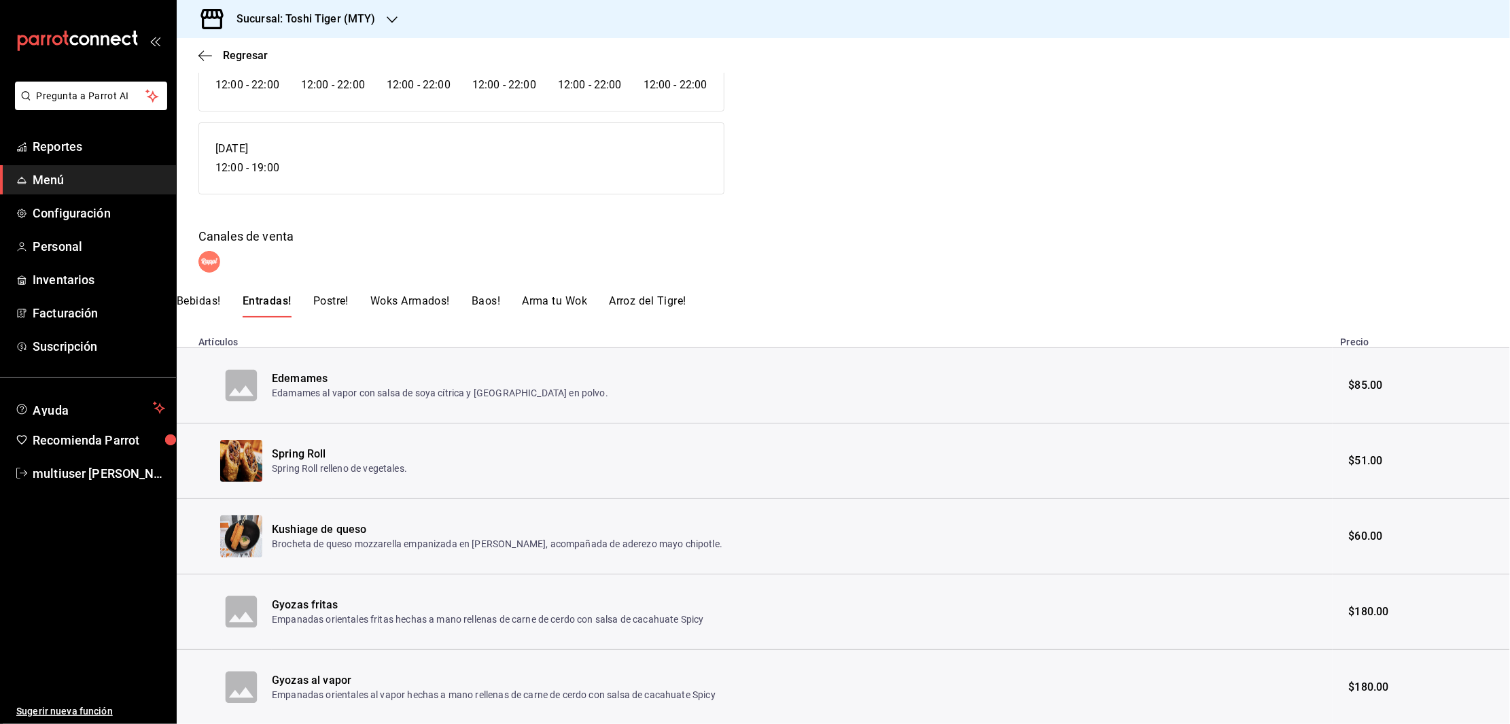
scroll to position [190, 0]
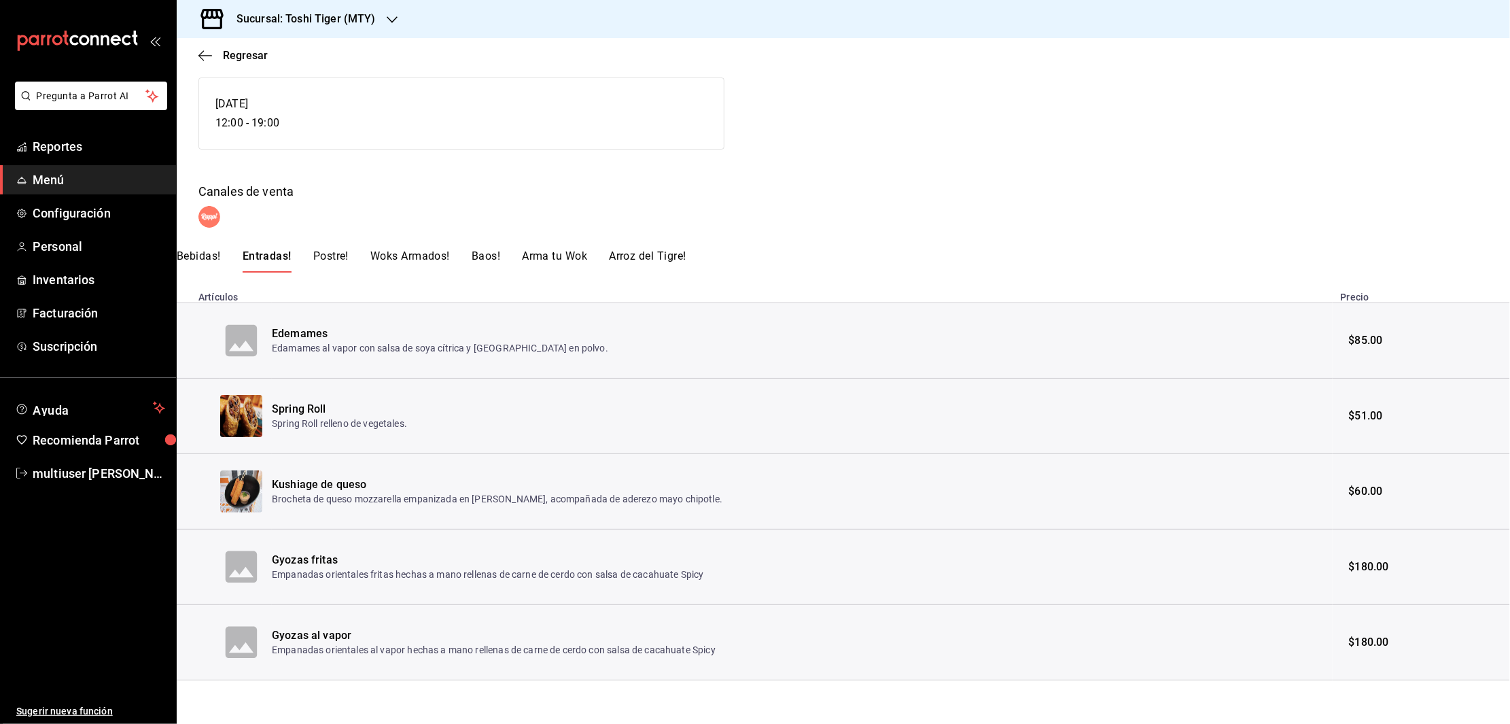
click at [336, 252] on button "Postre!" at bounding box center [330, 260] width 35 height 23
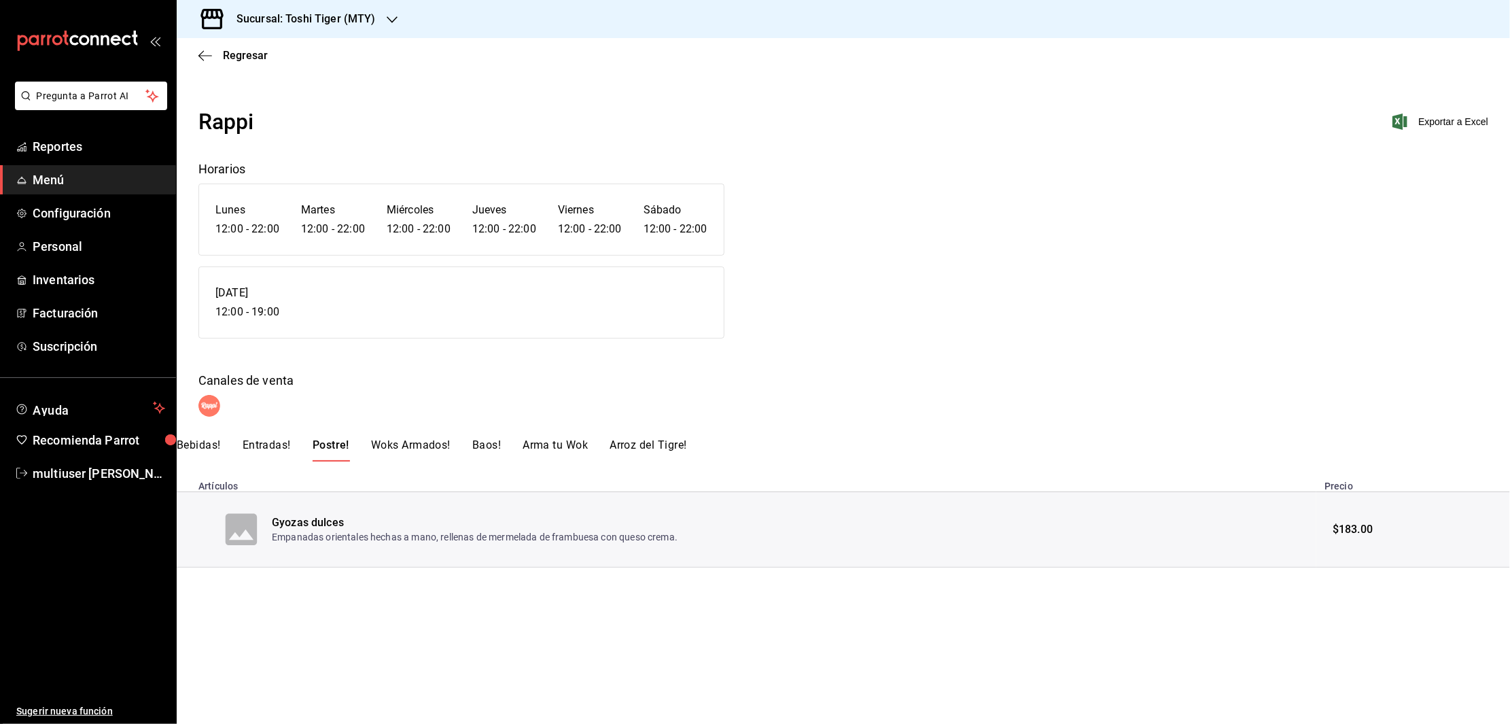
click at [392, 445] on button "Woks Armados!" at bounding box center [411, 449] width 80 height 23
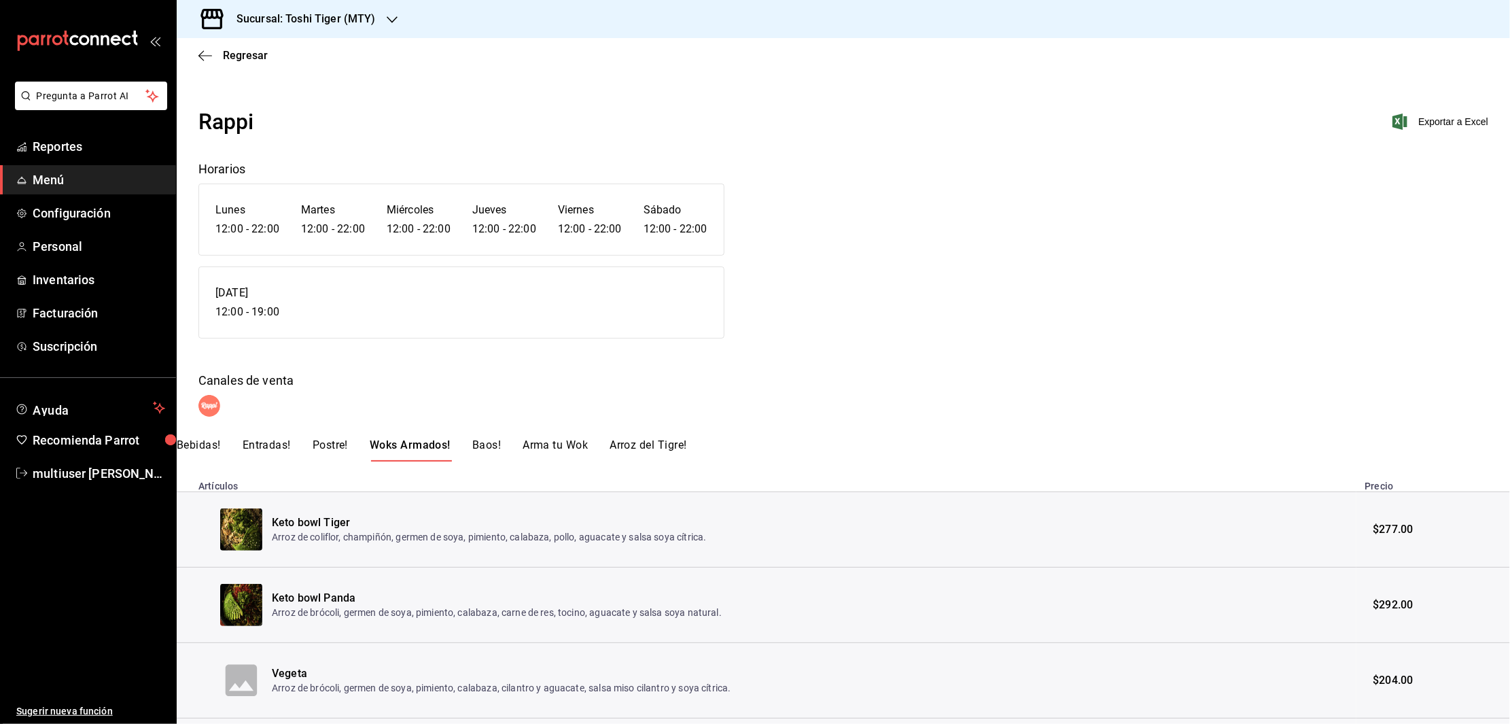
click at [477, 453] on button "Baos!" at bounding box center [486, 449] width 29 height 23
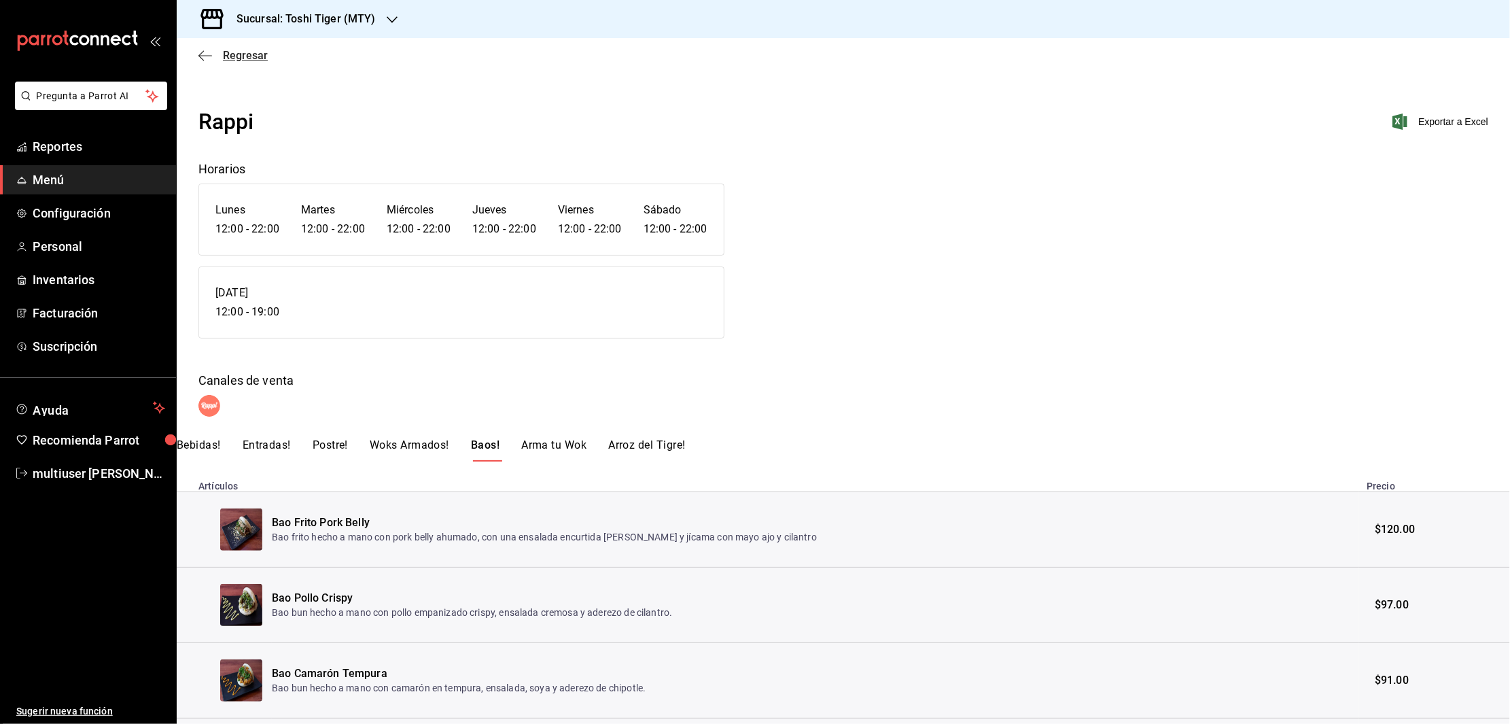
click at [201, 50] on icon "button" at bounding box center [205, 56] width 14 height 12
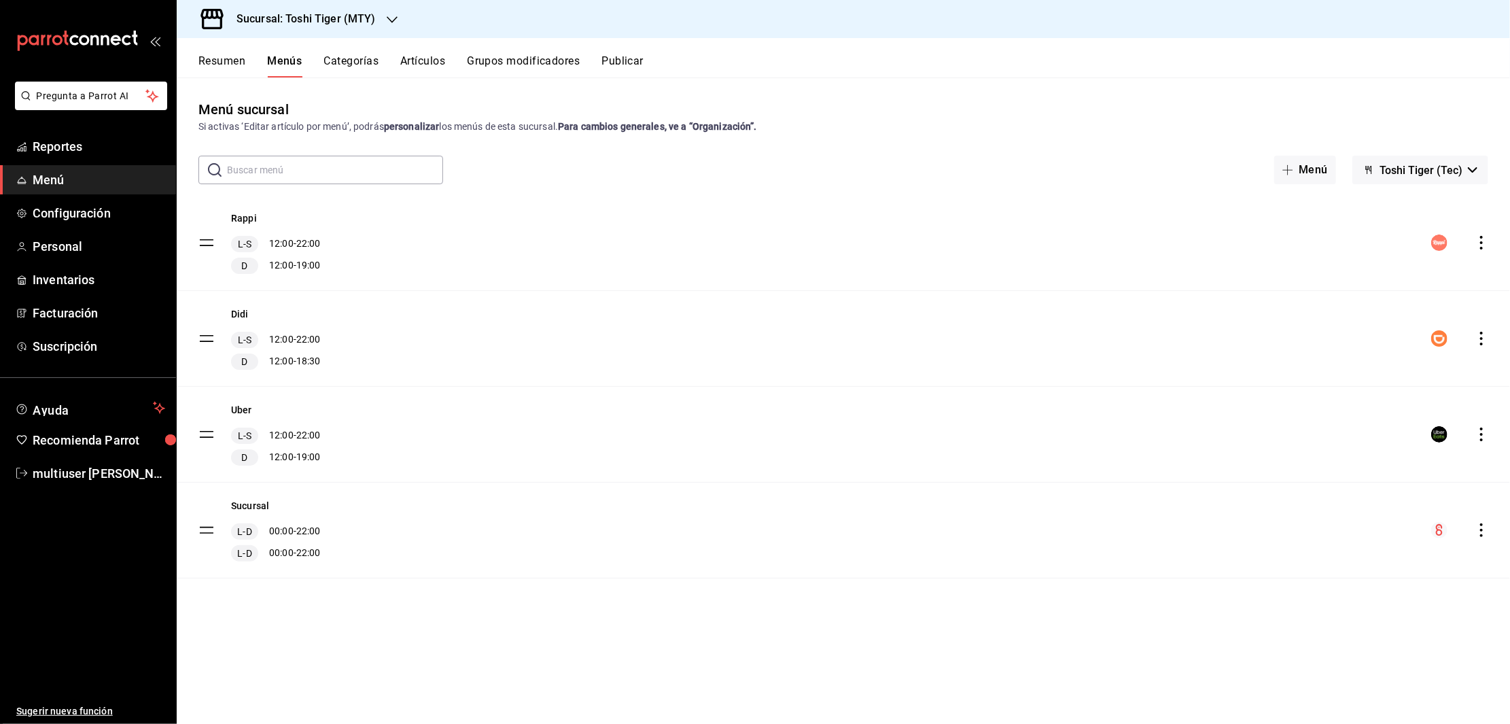
click at [1481, 245] on icon "actions" at bounding box center [1482, 243] width 14 height 14
click at [1311, 273] on span "Editar" at bounding box center [1374, 274] width 166 height 14
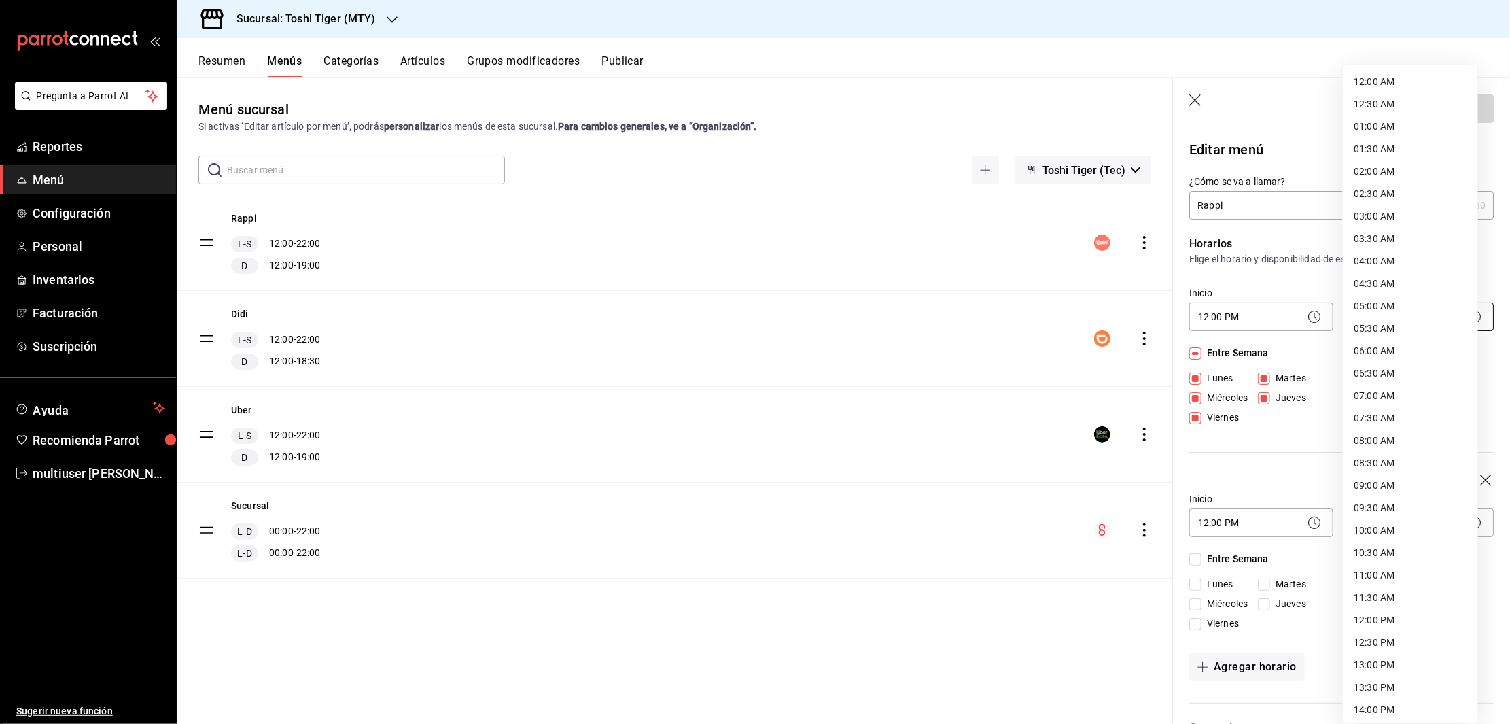
click at [1403, 317] on body "Pregunta a Parrot AI Reportes Menú Configuración Personal Inventarios Facturaci…" at bounding box center [755, 362] width 1510 height 724
click at [886, 114] on div at bounding box center [755, 362] width 1510 height 724
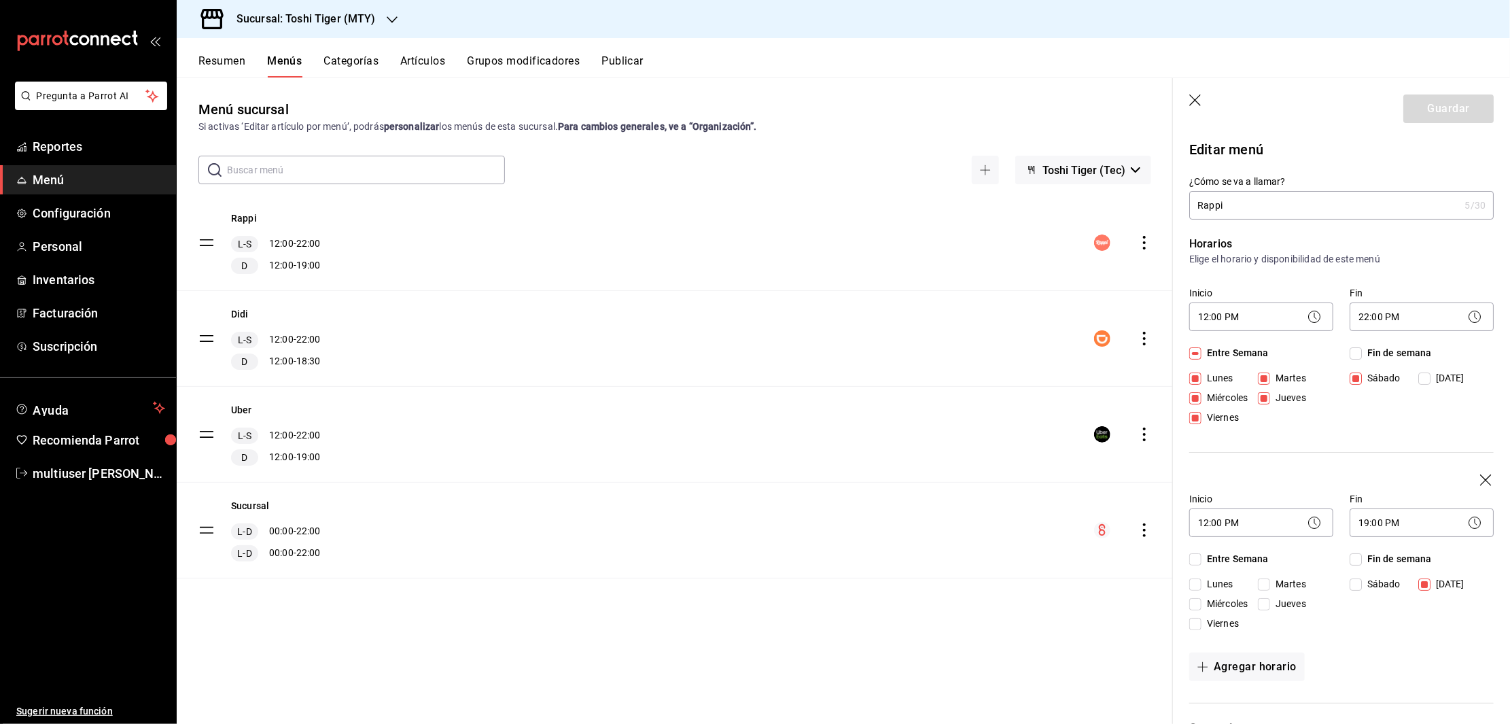
click at [348, 62] on button "Categorías" at bounding box center [351, 65] width 55 height 23
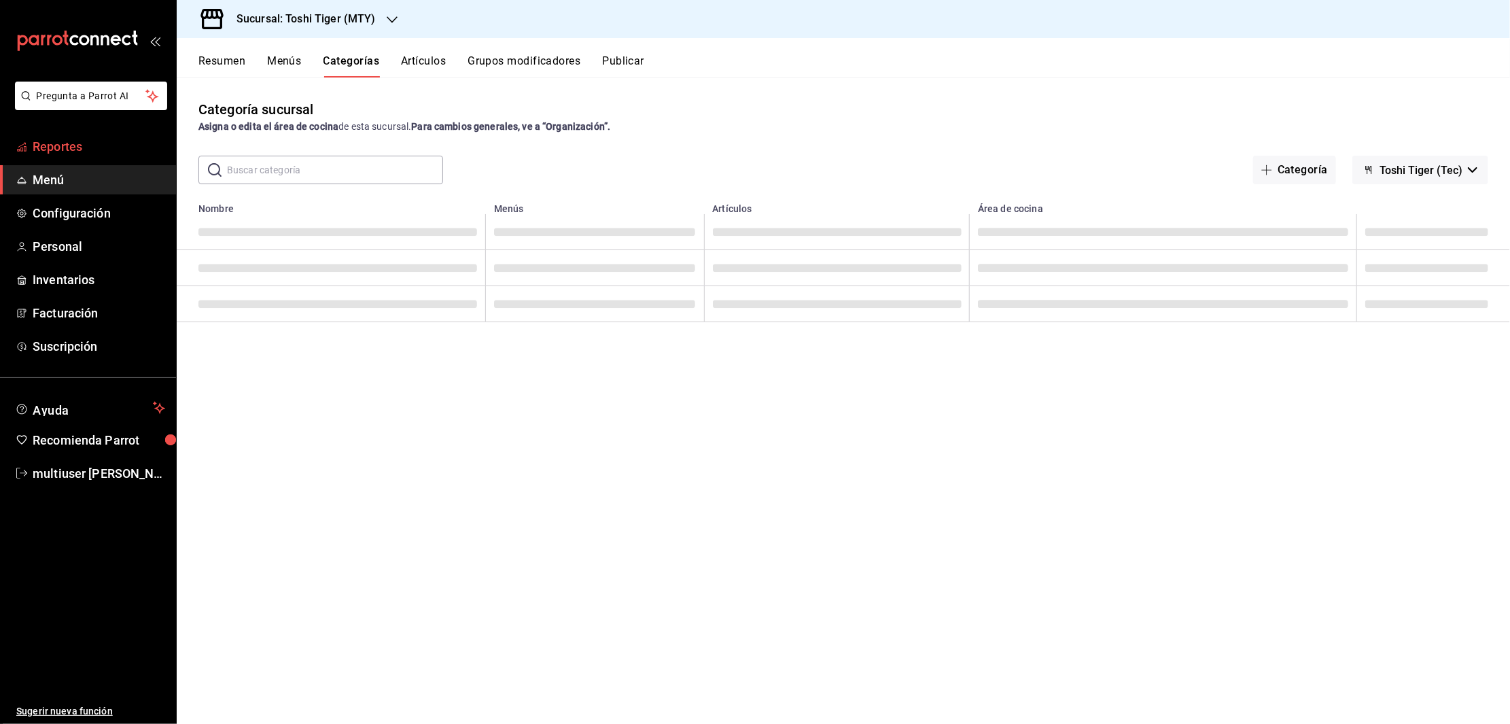
click at [54, 150] on span "Reportes" at bounding box center [99, 146] width 133 height 18
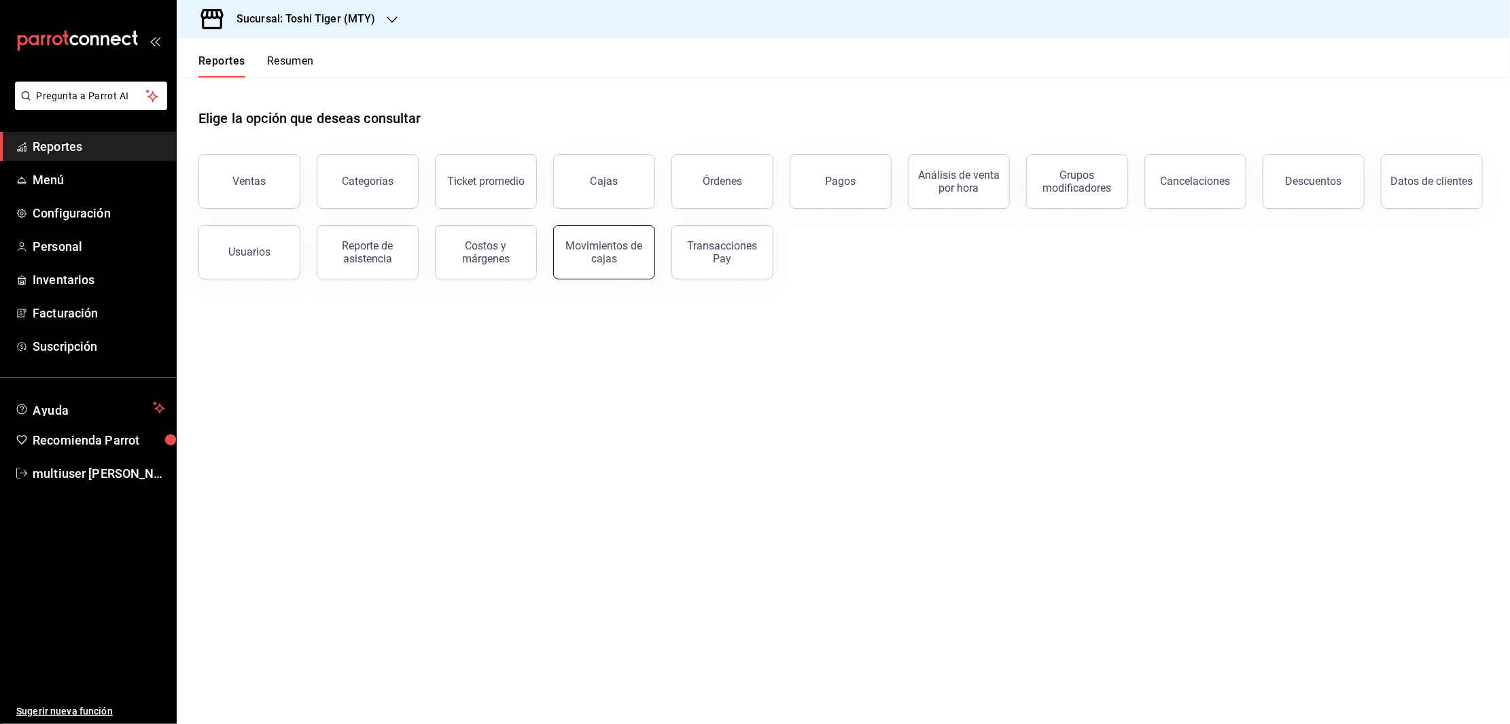
click at [580, 248] on div "Movimientos de cajas" at bounding box center [604, 252] width 84 height 26
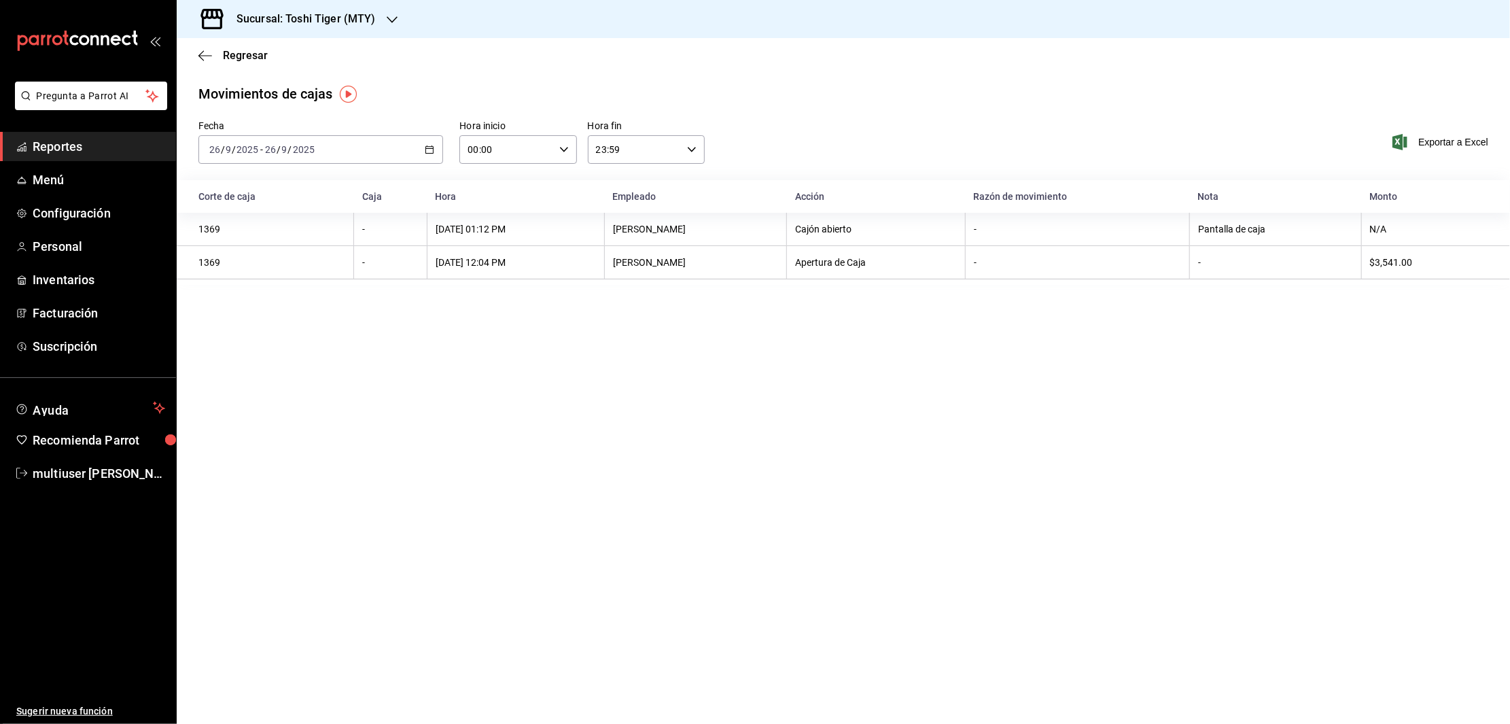
click at [411, 147] on div "[DATE] [DATE] - [DATE] [DATE]" at bounding box center [320, 149] width 245 height 29
click at [251, 231] on li "Ayer" at bounding box center [262, 221] width 127 height 31
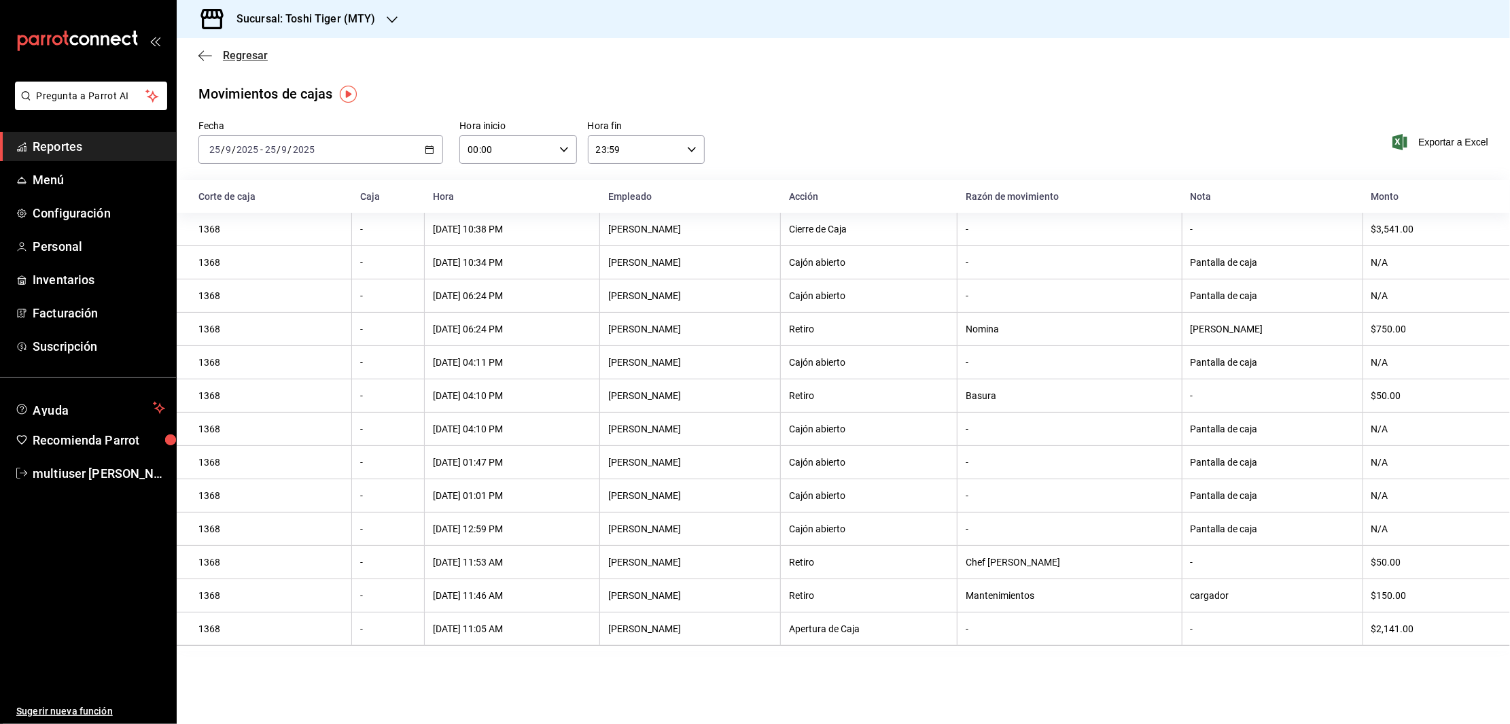
click at [208, 61] on span "Regresar" at bounding box center [232, 55] width 69 height 13
